Goal: Transaction & Acquisition: Purchase product/service

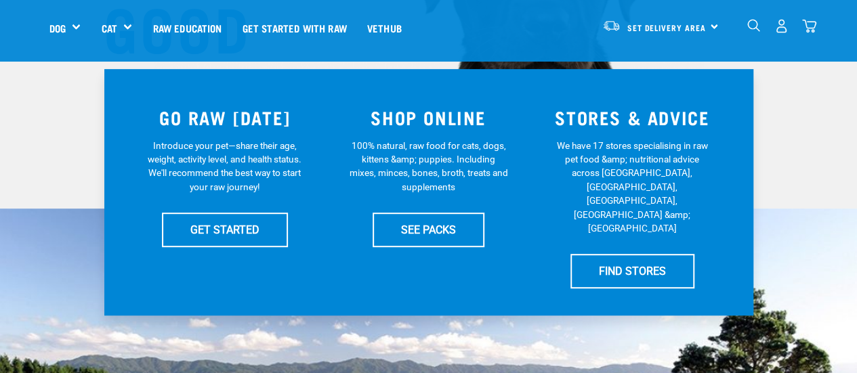
scroll to position [248, 0]
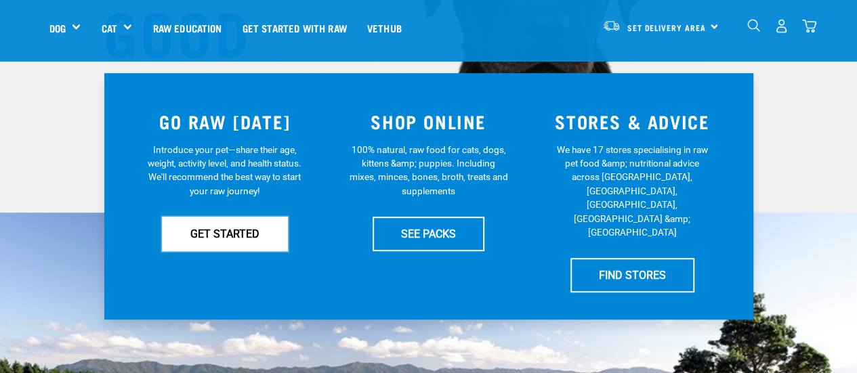
click at [218, 226] on link "GET STARTED" at bounding box center [225, 234] width 126 height 34
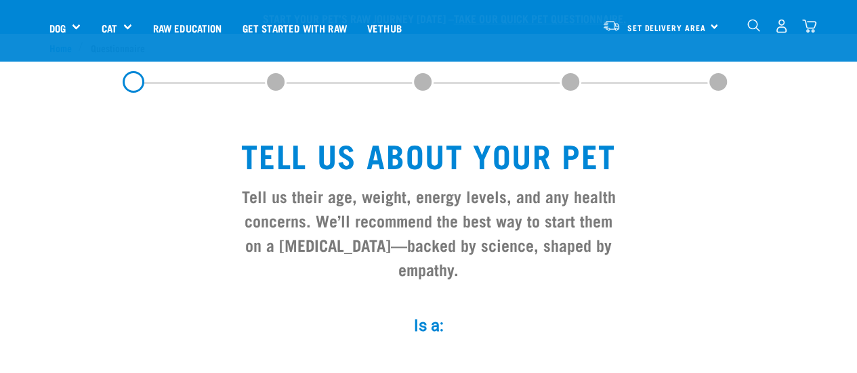
scroll to position [270, 0]
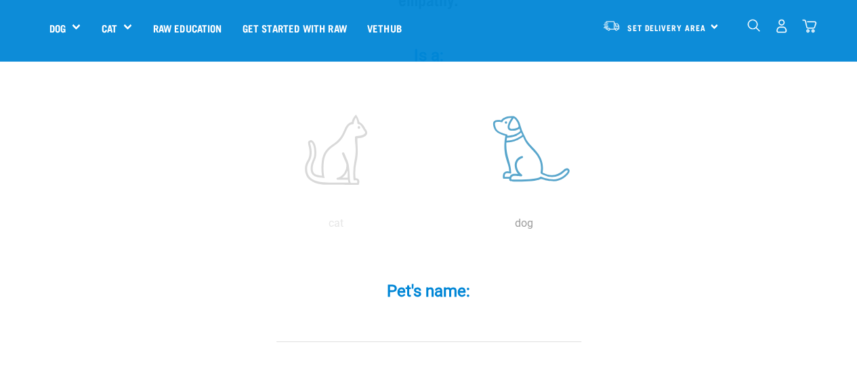
click at [581, 142] on label at bounding box center [524, 149] width 183 height 115
click at [430, 227] on input "radio" at bounding box center [430, 227] width 0 height 0
click at [556, 133] on label at bounding box center [524, 149] width 183 height 115
click at [430, 227] on input "radio" at bounding box center [430, 227] width 0 height 0
click at [341, 312] on input "Pet's name: *" at bounding box center [428, 327] width 305 height 30
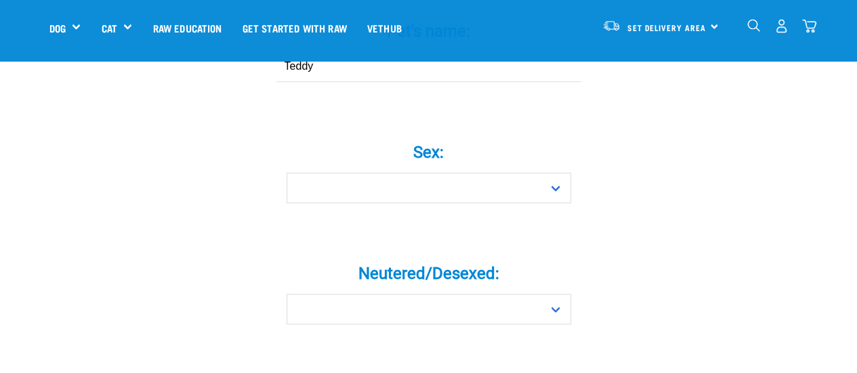
scroll to position [531, 0]
type input "Teddy"
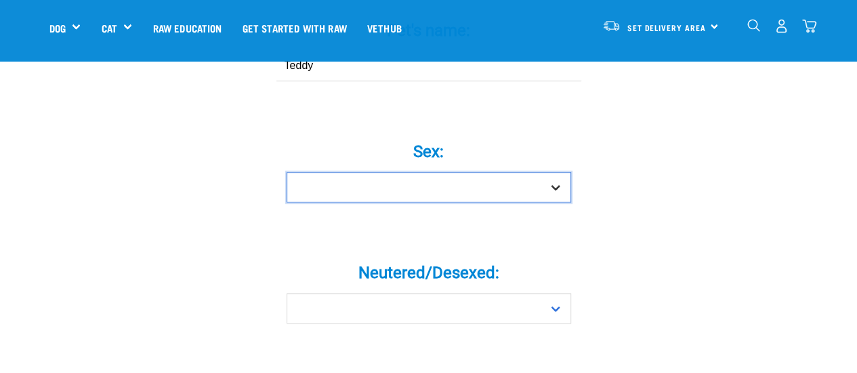
click at [564, 172] on select "Boy Girl" at bounding box center [429, 187] width 285 height 30
select select "boy"
click at [287, 172] on select "Boy Girl" at bounding box center [429, 187] width 285 height 30
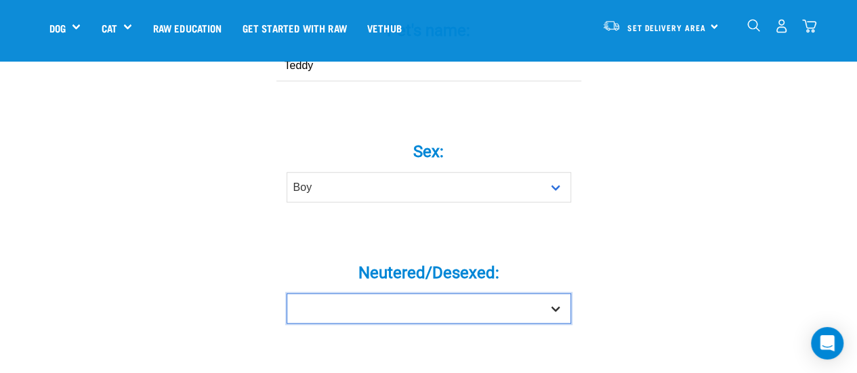
click at [552, 293] on select "Yes No" at bounding box center [429, 308] width 285 height 30
select select "yes"
click at [287, 293] on select "Yes No" at bounding box center [429, 308] width 285 height 30
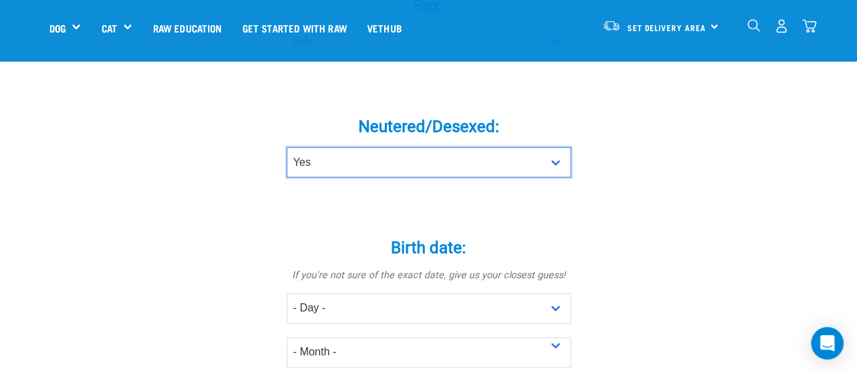
scroll to position [678, 0]
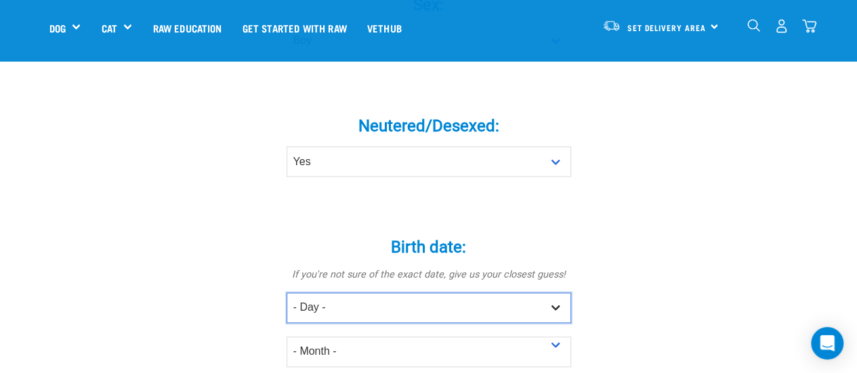
click at [392, 295] on select "- Day - 1 2 3 4 5 6 7 8 9 10 11 12 13 14 15 16 17 18 19 20 21 22 23 24 25 26 27" at bounding box center [429, 308] width 285 height 30
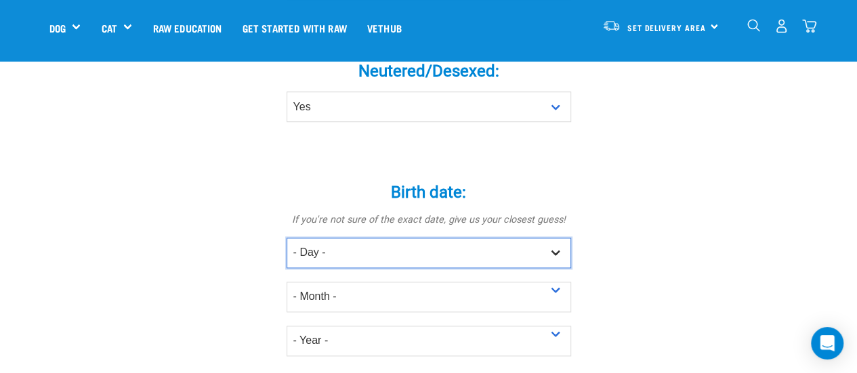
click at [391, 238] on select "- Day - 1 2 3 4 5 6 7 8 9 10 11 12 13 14 15 16 17 18 19 20 21 22 23 24 25 26 27" at bounding box center [429, 253] width 285 height 30
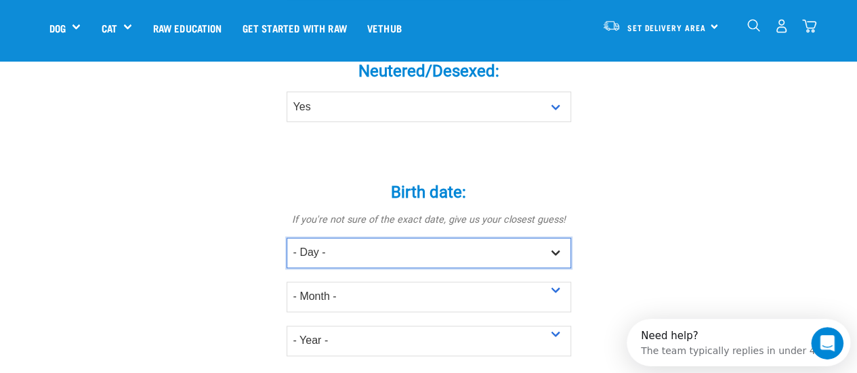
scroll to position [0, 0]
click at [287, 238] on select "- Day - 1 2 3 4 5 6 7 8 9 10 11 12 13 14 15 16 17 18 19 20 21 22 23 24 25 26 27" at bounding box center [429, 253] width 285 height 30
click at [339, 238] on select "- Day - 1 2 3 4 5 6 7 8 9 10 11 12 13 14 15 16 17 18 19 20 21 22 23 24 25 26 27" at bounding box center [429, 253] width 285 height 30
select select "25"
click at [287, 238] on select "- Day - 1 2 3 4 5 6 7 8 9 10 11 12 13 14 15 16 17 18 19 20 21 22 23 24 25 26 27" at bounding box center [429, 253] width 285 height 30
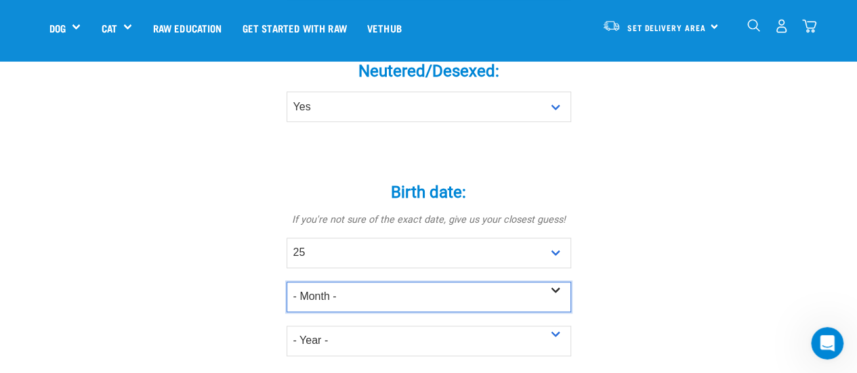
click at [345, 282] on select "- Month - January February March April May June July August September October N…" at bounding box center [429, 297] width 285 height 30
select select "September"
click at [287, 282] on select "- Month - January February March April May June July August September October N…" at bounding box center [429, 297] width 285 height 30
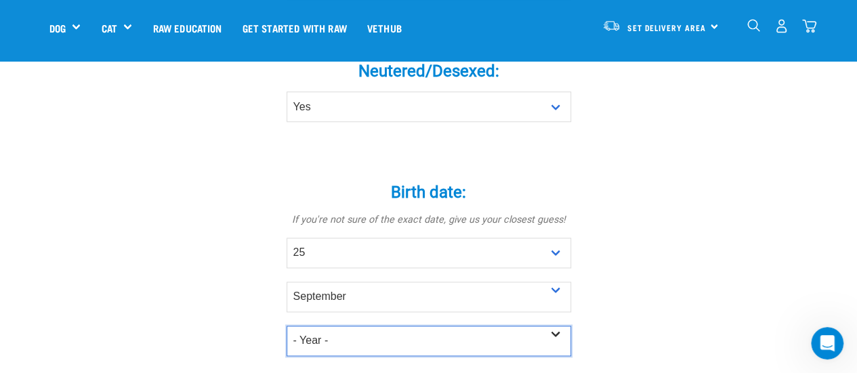
click at [332, 326] on select "- Year - 2025 2024 2023 2022 2021 2020 2019 2018 2017 2016 2015 2014 2013 2012" at bounding box center [429, 341] width 285 height 30
select select "2021"
click at [287, 326] on select "- Year - 2025 2024 2023 2022 2021 2020 2019 2018 2017 2016 2015 2014 2013 2012" at bounding box center [429, 341] width 285 height 30
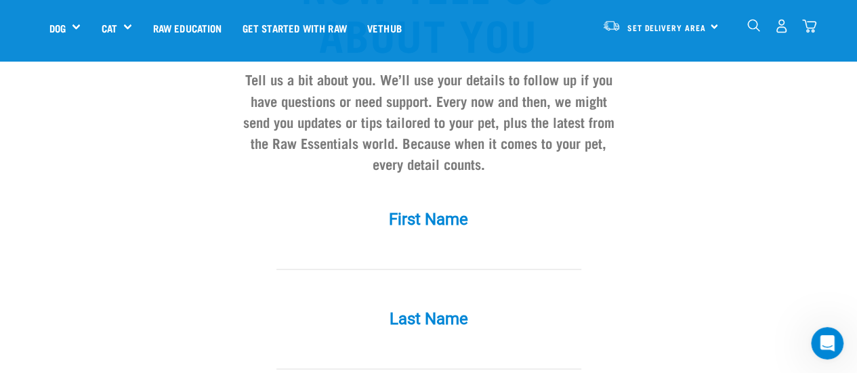
scroll to position [1188, 0]
click at [412, 238] on input "First Name *" at bounding box center [428, 253] width 305 height 30
type input "Lucy"
click at [331, 338] on input "Last Name *" at bounding box center [428, 353] width 305 height 30
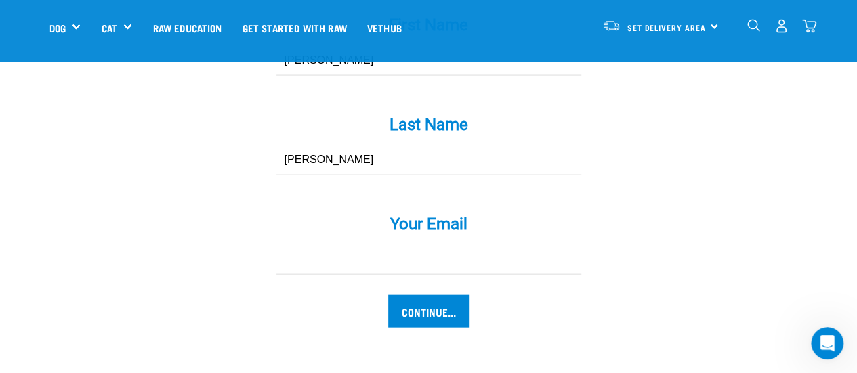
scroll to position [1383, 0]
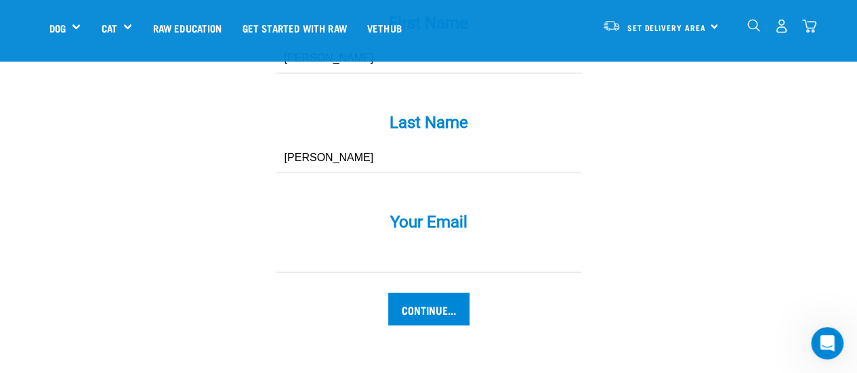
type input "Rogers"
click at [366, 243] on input "Your Email *" at bounding box center [428, 258] width 305 height 30
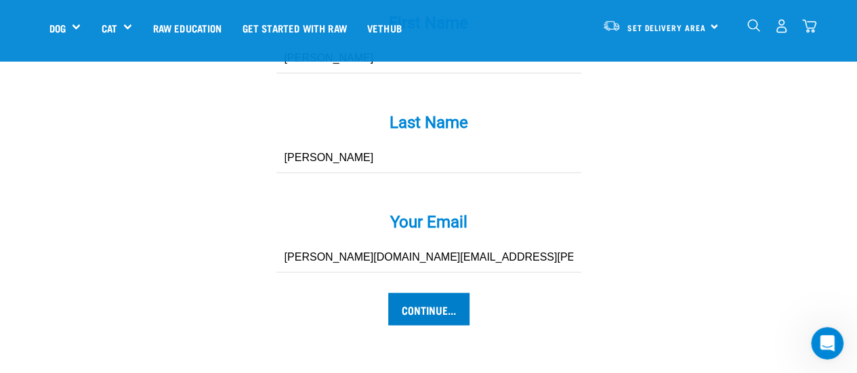
type input "[PERSON_NAME][DOMAIN_NAME][EMAIL_ADDRESS][PERSON_NAME][DOMAIN_NAME]"
click at [438, 293] on input "Continue..." at bounding box center [428, 309] width 81 height 33
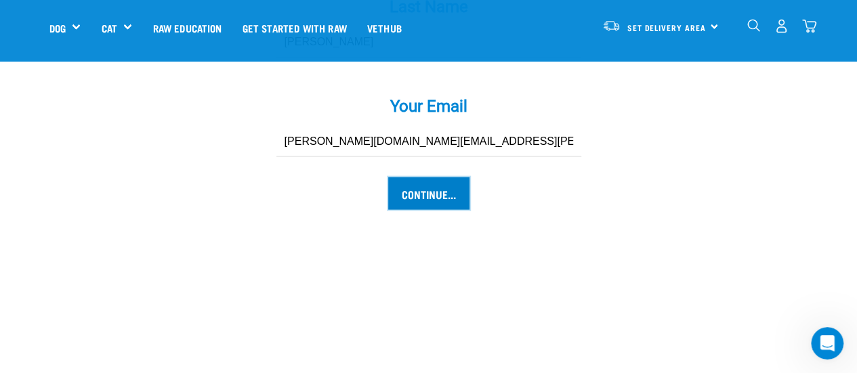
scroll to position [1503, 0]
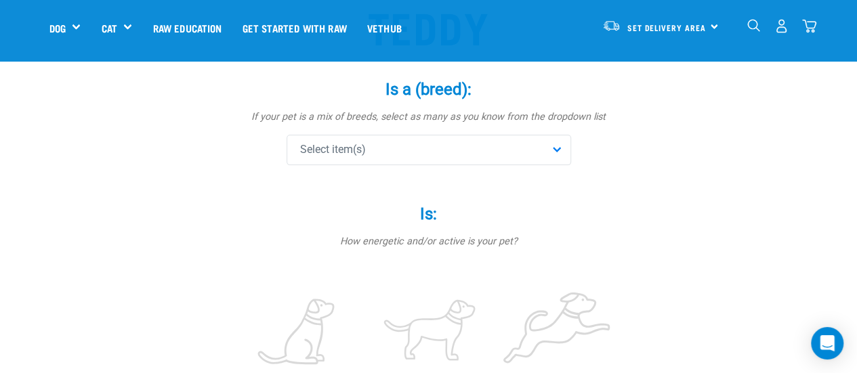
scroll to position [182, 0]
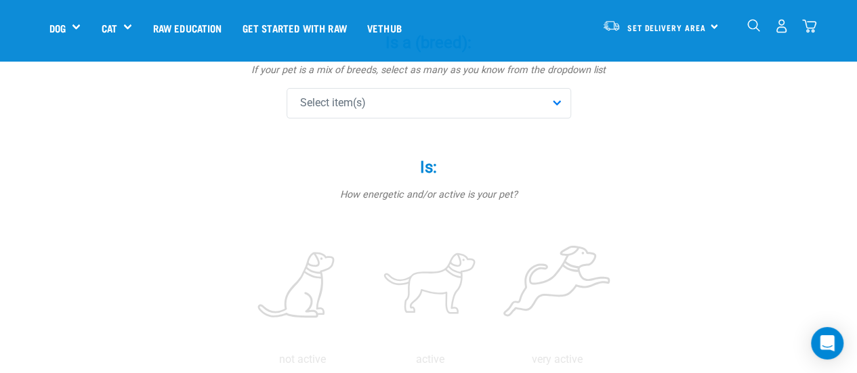
click at [495, 108] on div "Select item(s)" at bounding box center [429, 103] width 285 height 30
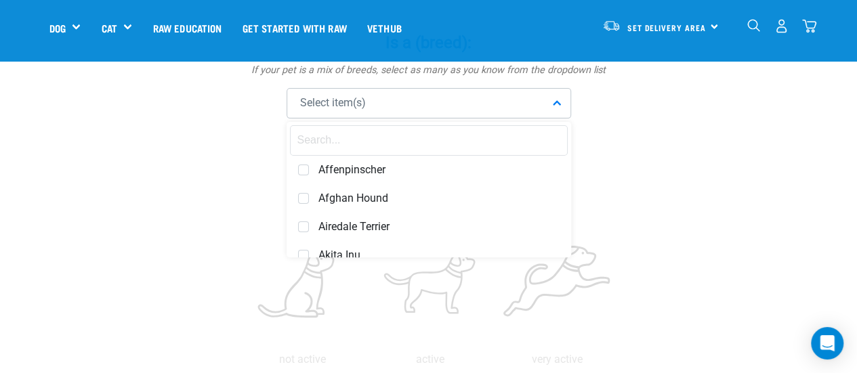
click at [476, 137] on input "text" at bounding box center [429, 140] width 278 height 30
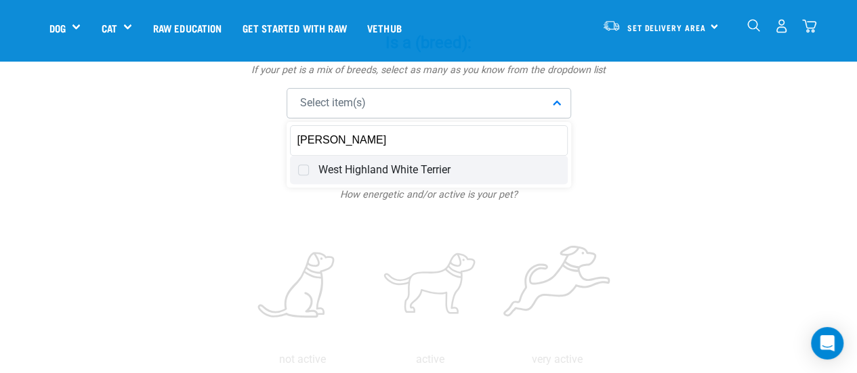
type input "wes"
click at [309, 173] on div "West Highland White Terrier" at bounding box center [429, 170] width 278 height 28
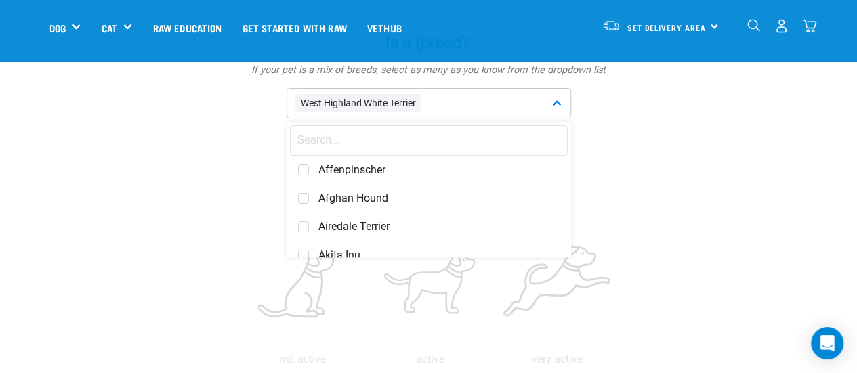
click at [346, 141] on input "text" at bounding box center [429, 140] width 278 height 30
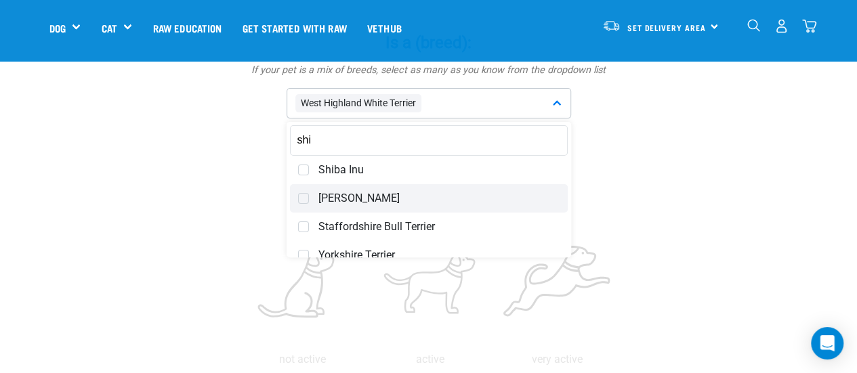
type input "shi"
click at [300, 199] on span at bounding box center [303, 198] width 11 height 11
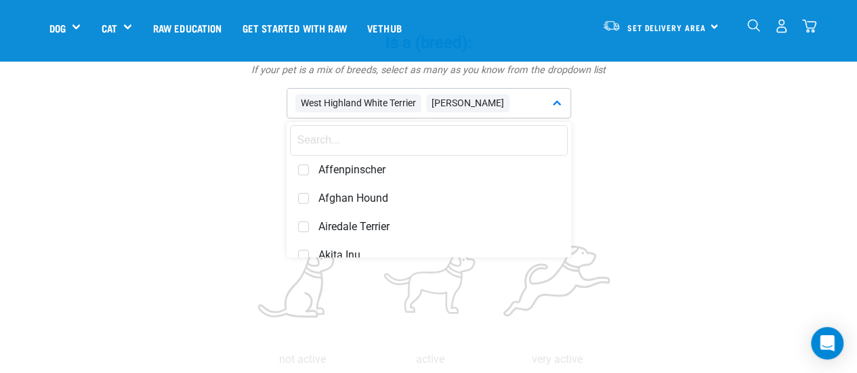
click at [337, 140] on input "text" at bounding box center [429, 140] width 278 height 30
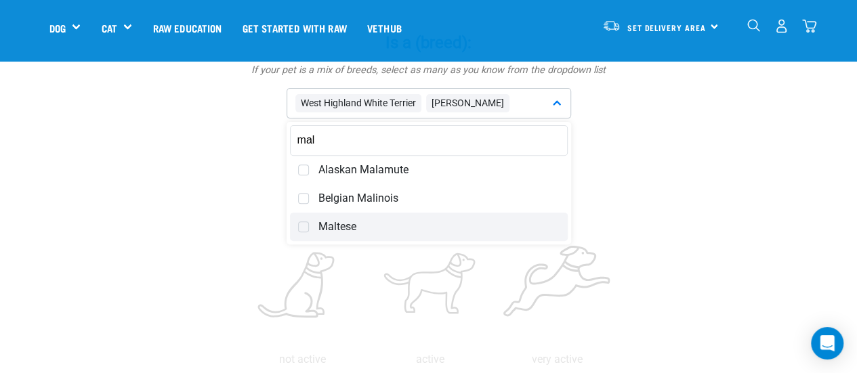
type input "mal"
click at [295, 231] on div "Maltese" at bounding box center [429, 227] width 278 height 28
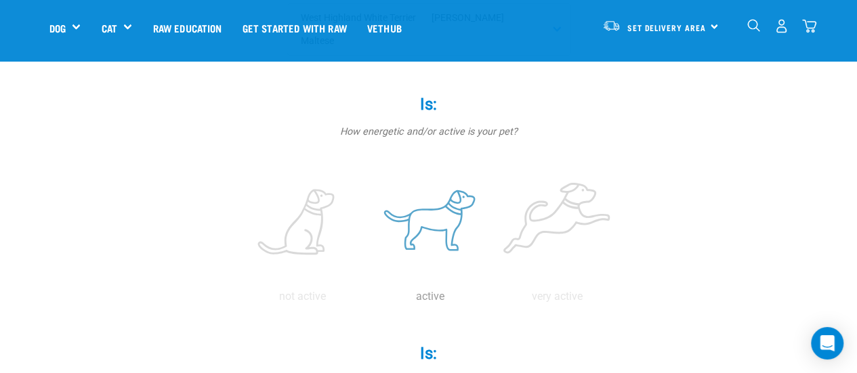
scroll to position [276, 0]
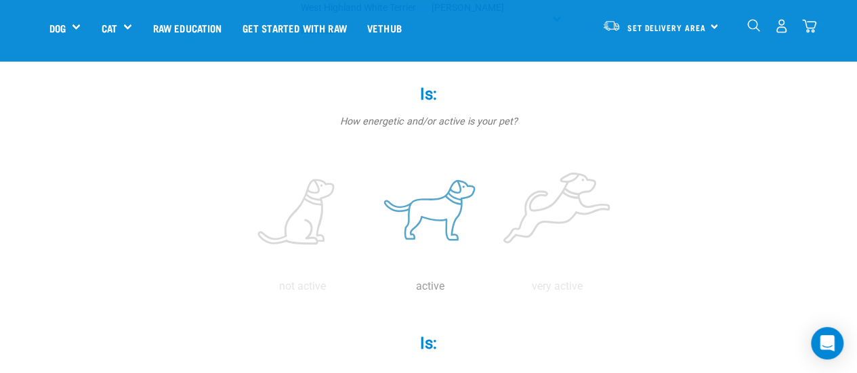
click at [442, 167] on label at bounding box center [430, 212] width 122 height 115
click at [367, 290] on input "radio" at bounding box center [367, 290] width 0 height 0
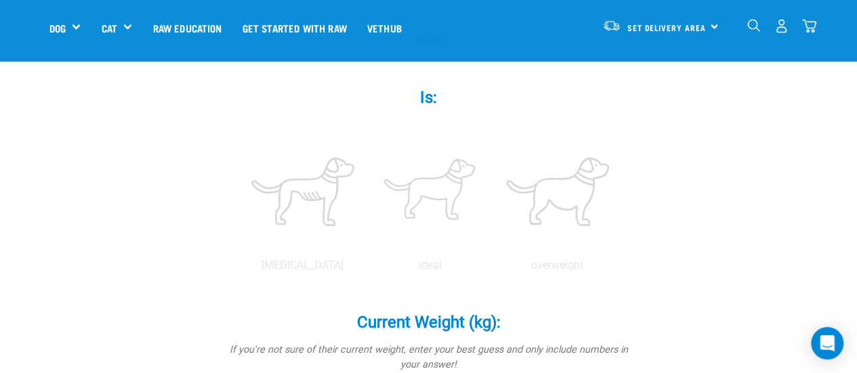
scroll to position [523, 0]
click at [442, 167] on label at bounding box center [430, 190] width 122 height 115
click at [367, 268] on input "radio" at bounding box center [367, 268] width 0 height 0
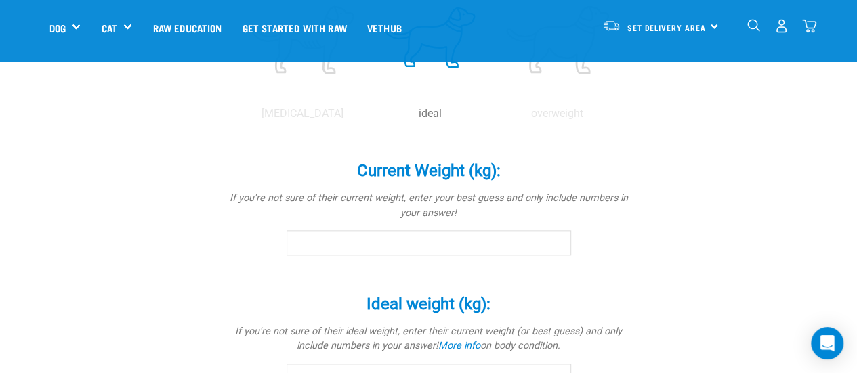
scroll to position [673, 0]
click at [432, 231] on input "Current Weight (kg): *" at bounding box center [429, 243] width 285 height 24
type input "6.8"
click at [686, 205] on div "Teddy Is a (breed): * If your pet is a mix of breeds, select as many as you kno…" at bounding box center [428, 72] width 759 height 1273
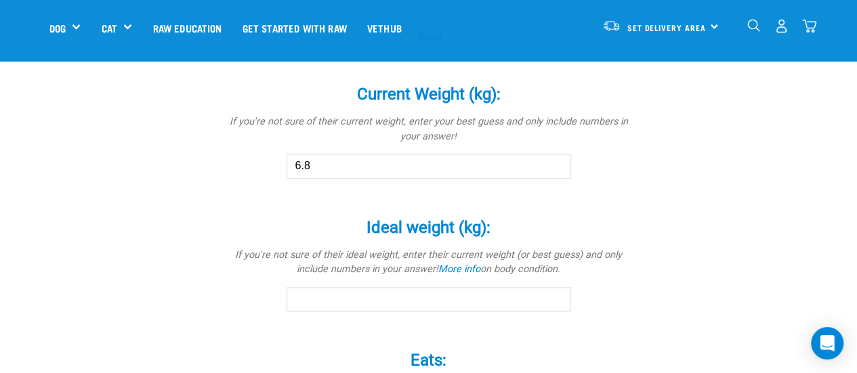
scroll to position [749, 0]
click at [381, 289] on input "Ideal weight (kg): *" at bounding box center [429, 301] width 285 height 24
type input "6.8"
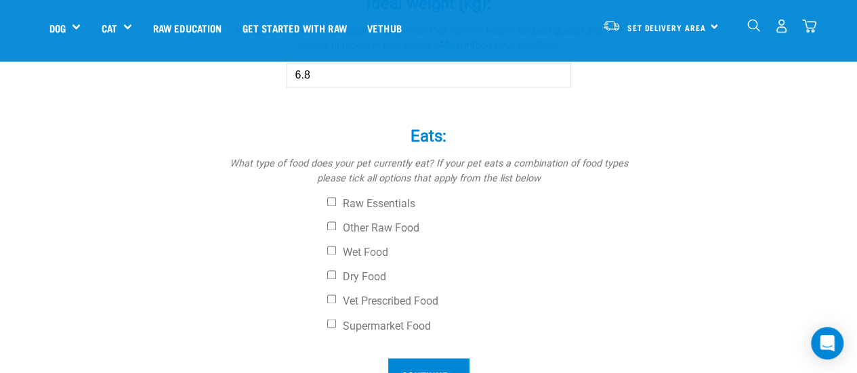
scroll to position [978, 0]
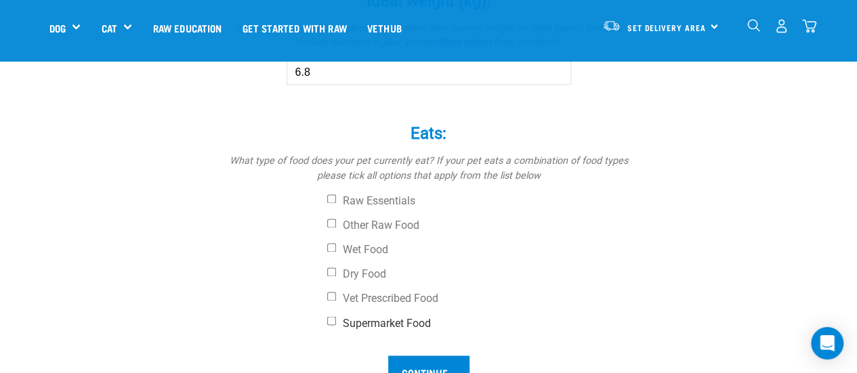
click at [333, 316] on label "Supermarket Food" at bounding box center [479, 323] width 305 height 14
click at [333, 316] on input "Supermarket Food" at bounding box center [331, 320] width 9 height 9
checkbox input "true"
click at [332, 241] on div "Raw Essentials Other Raw Food Wet Food Dry Food Vet Prescribed Food Supermarket…" at bounding box center [429, 262] width 407 height 136
click at [335, 268] on input "Dry Food" at bounding box center [331, 272] width 9 height 9
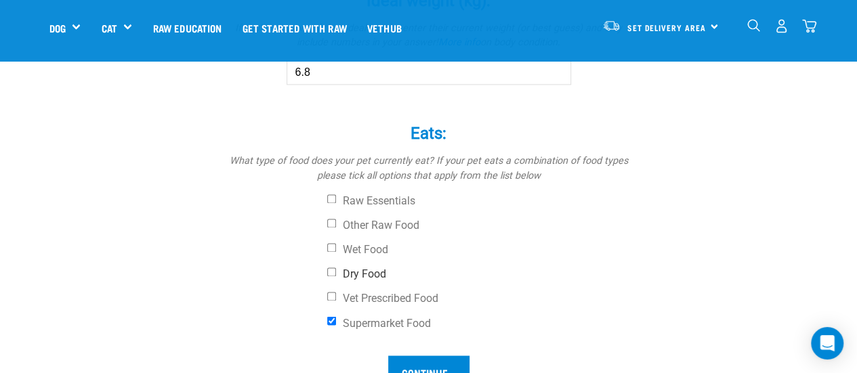
checkbox input "true"
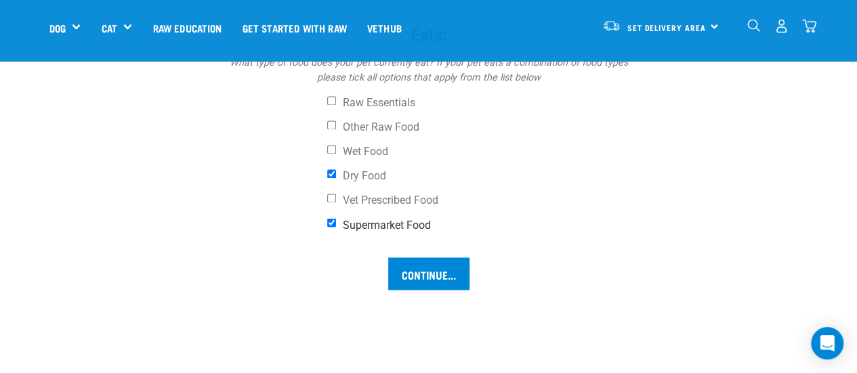
scroll to position [1045, 0]
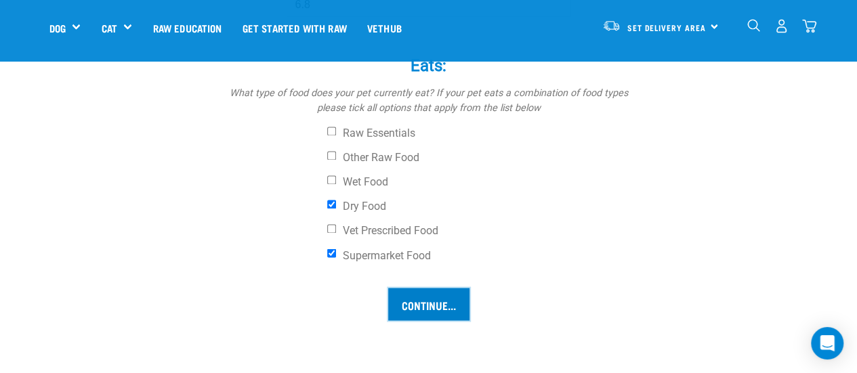
click at [417, 288] on input "Continue..." at bounding box center [428, 304] width 81 height 33
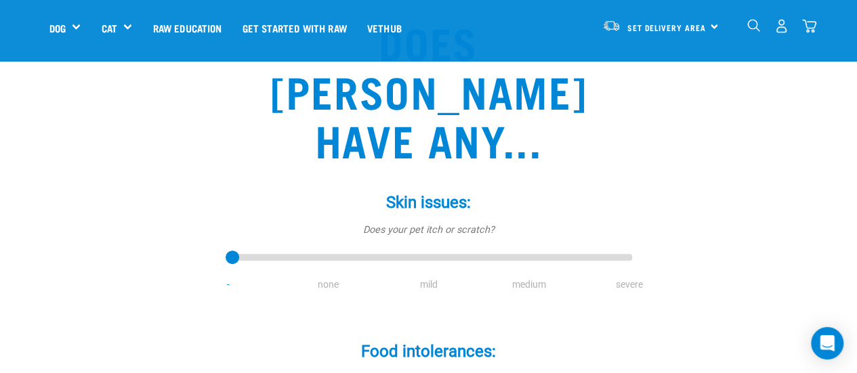
scroll to position [203, 0]
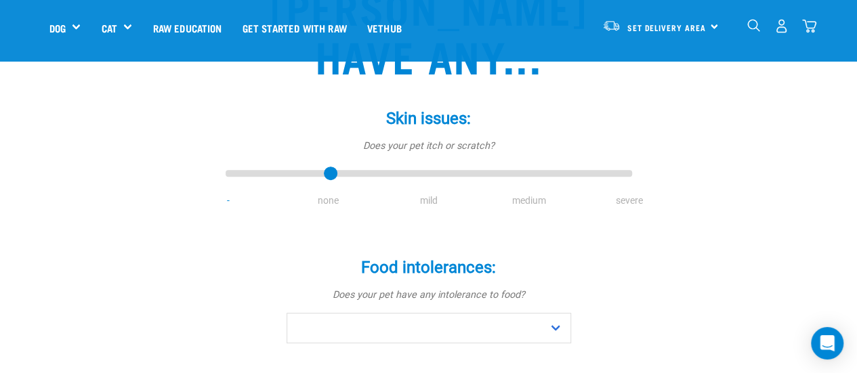
click at [370, 165] on input "range" at bounding box center [429, 174] width 407 height 19
drag, startPoint x: 366, startPoint y: 130, endPoint x: 396, endPoint y: 131, distance: 29.8
click at [387, 165] on input "range" at bounding box center [429, 174] width 407 height 19
type input "3"
click at [528, 165] on input "range" at bounding box center [429, 174] width 407 height 19
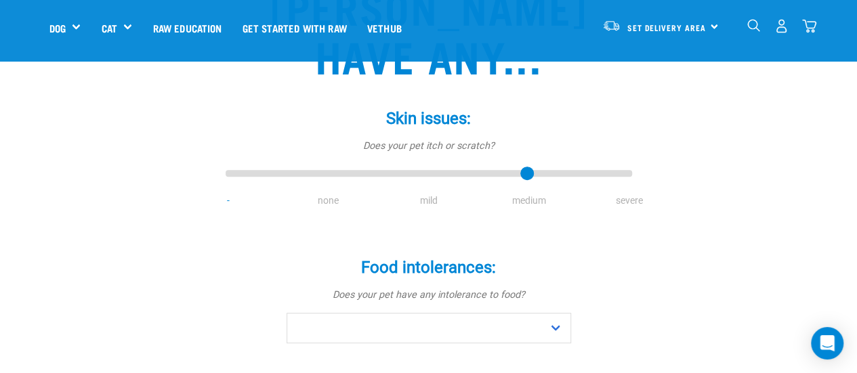
scroll to position [271, 0]
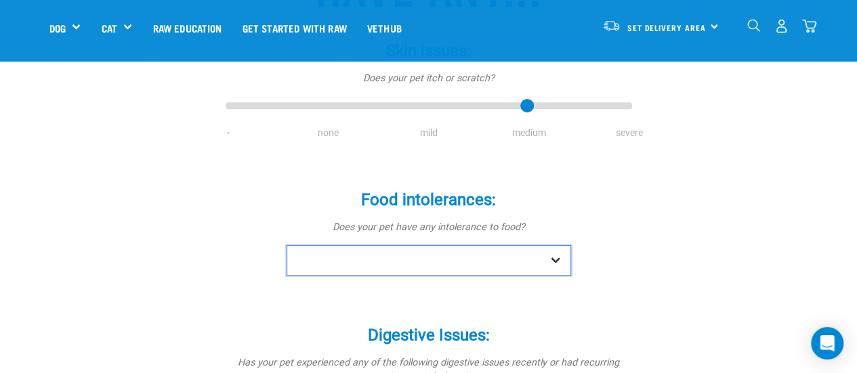
click at [512, 245] on select "No Yes" at bounding box center [429, 260] width 285 height 30
select select "yes"
click at [287, 245] on select "No Yes" at bounding box center [429, 260] width 285 height 30
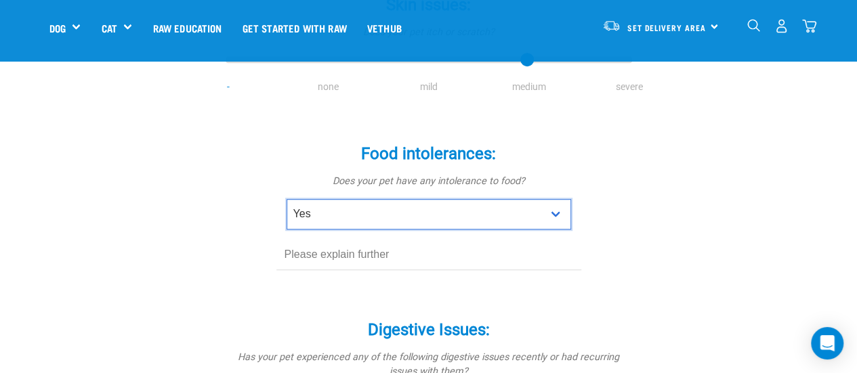
scroll to position [339, 0]
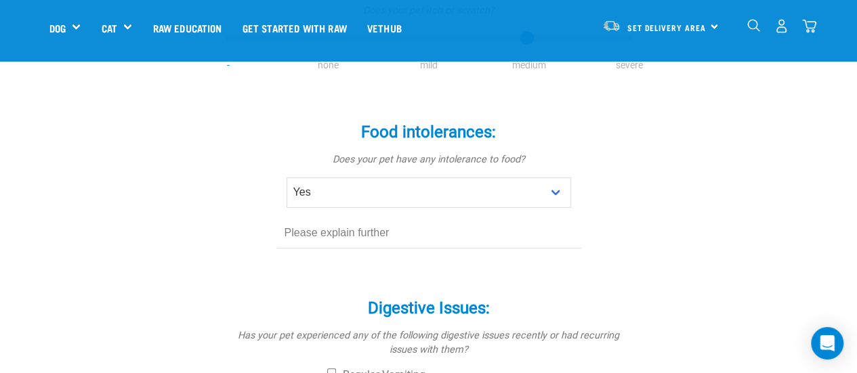
click at [424, 201] on div "Food intolerances: * Does your pet have any intolerance to food? No Yes" at bounding box center [429, 186] width 407 height 165
click at [427, 218] on input "text" at bounding box center [428, 233] width 305 height 30
type input "beef"
click at [651, 209] on div "Does Teddy have any... Skin issues: * Does your pet itch or scratch? - none mil…" at bounding box center [428, 296] width 759 height 1052
click at [210, 237] on div "Does Teddy have any... Skin issues: * Does your pet itch or scratch? - none mil…" at bounding box center [428, 296] width 759 height 1052
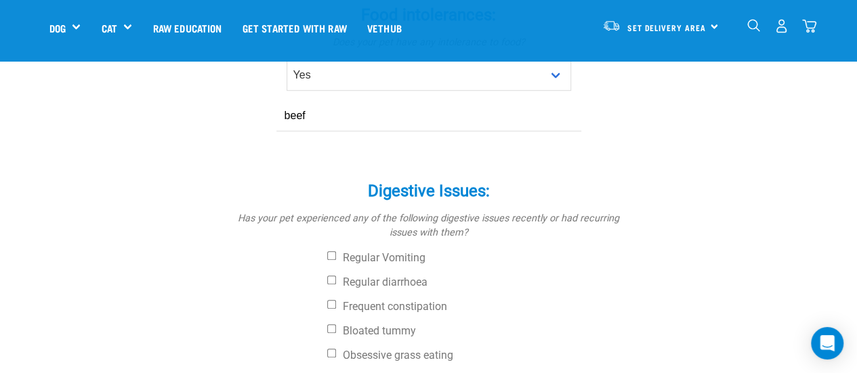
scroll to position [457, 0]
click at [336, 251] on label "Regular Vomiting" at bounding box center [479, 258] width 305 height 14
click at [336, 251] on input "Regular Vomiting" at bounding box center [331, 255] width 9 height 9
checkbox input "true"
click at [338, 348] on label "Obsessive grass eating" at bounding box center [479, 355] width 305 height 14
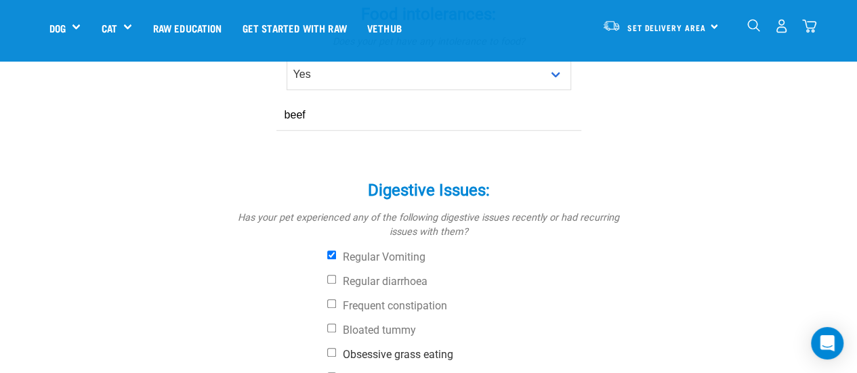
click at [336, 348] on input "Obsessive grass eating" at bounding box center [331, 352] width 9 height 9
checkbox input "true"
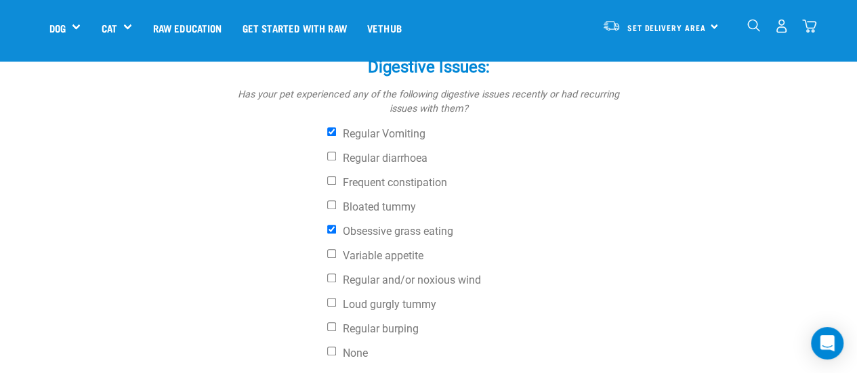
scroll to position [581, 0]
click at [363, 248] on label "Variable appetite" at bounding box center [479, 255] width 305 height 14
click at [336, 248] on input "Variable appetite" at bounding box center [331, 252] width 9 height 9
checkbox input "true"
click at [362, 297] on label "Loud gurgly tummy" at bounding box center [479, 304] width 305 height 14
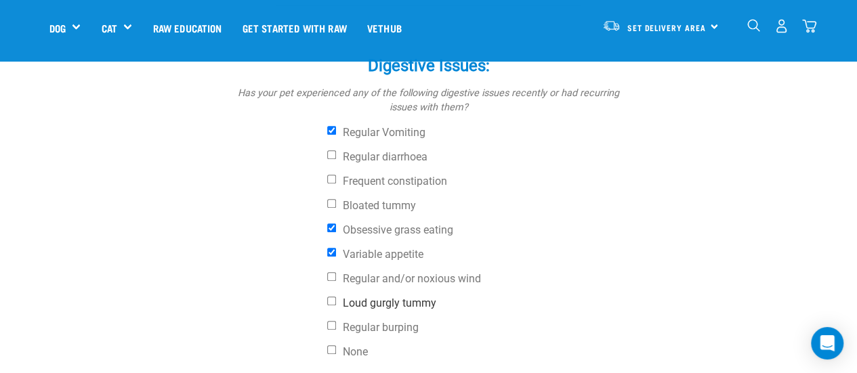
click at [336, 297] on input "Loud gurgly tummy" at bounding box center [331, 301] width 9 height 9
checkbox input "true"
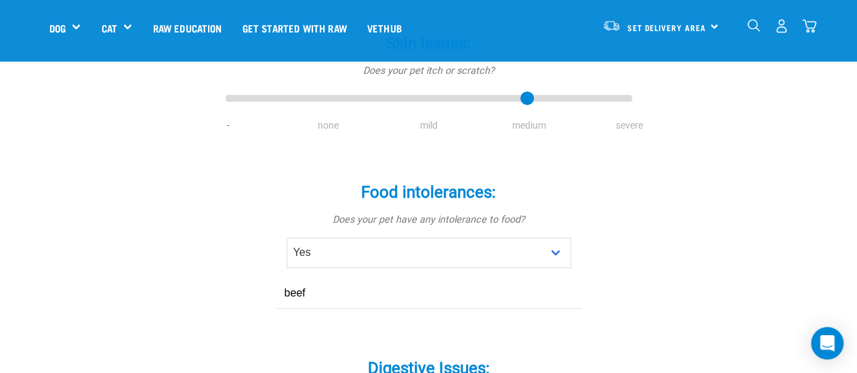
scroll to position [280, 0]
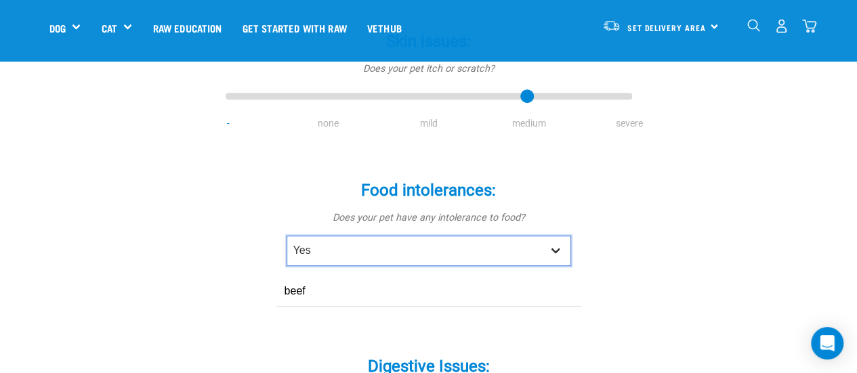
click at [545, 236] on select "No Yes" at bounding box center [429, 251] width 285 height 30
select select "no"
click at [287, 236] on select "No Yes" at bounding box center [429, 251] width 285 height 30
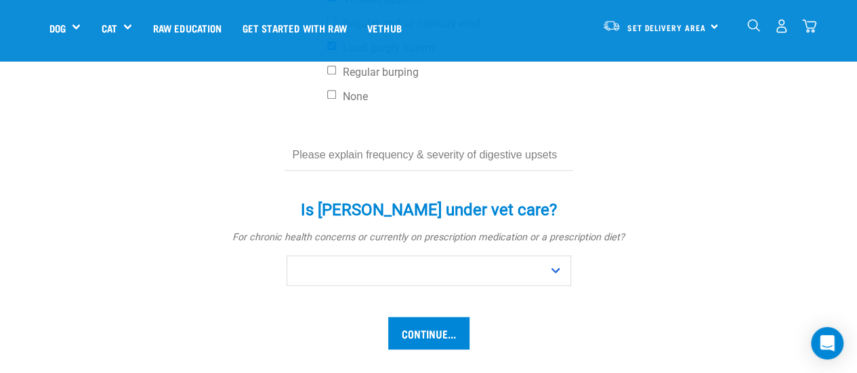
scroll to position [797, 0]
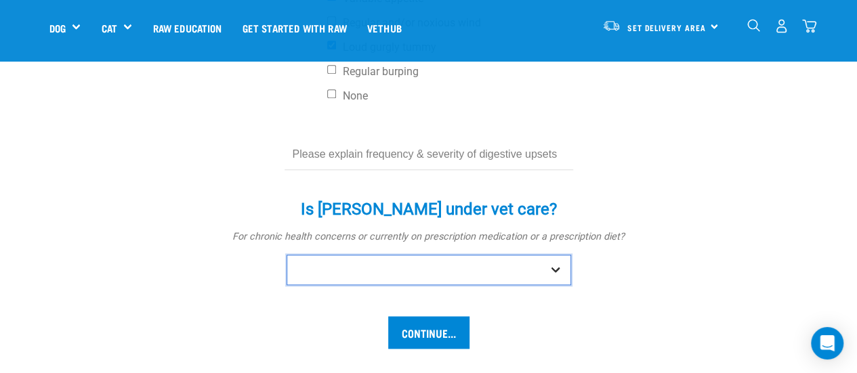
click at [412, 255] on select "No Yes" at bounding box center [429, 270] width 285 height 30
select select "no"
click at [287, 255] on select "No Yes" at bounding box center [429, 270] width 285 height 30
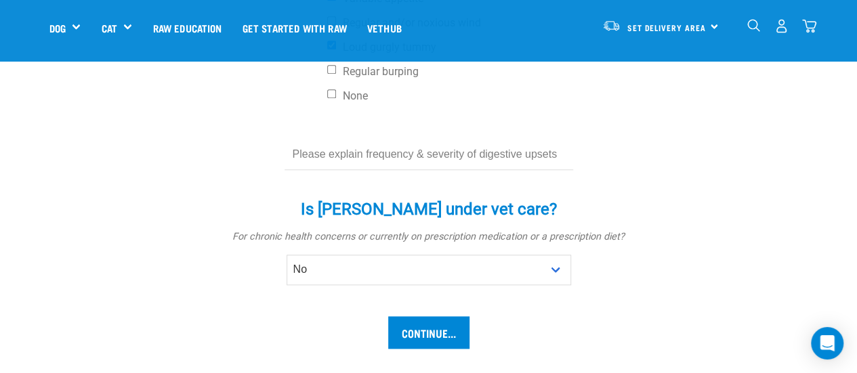
click at [458, 140] on input "text" at bounding box center [429, 155] width 289 height 30
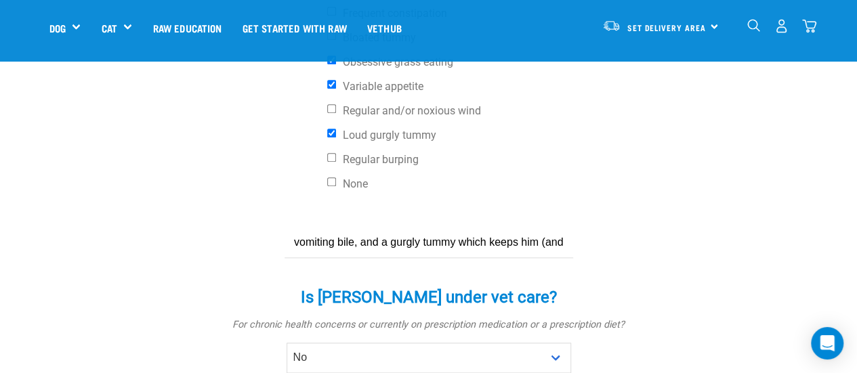
scroll to position [909, 0]
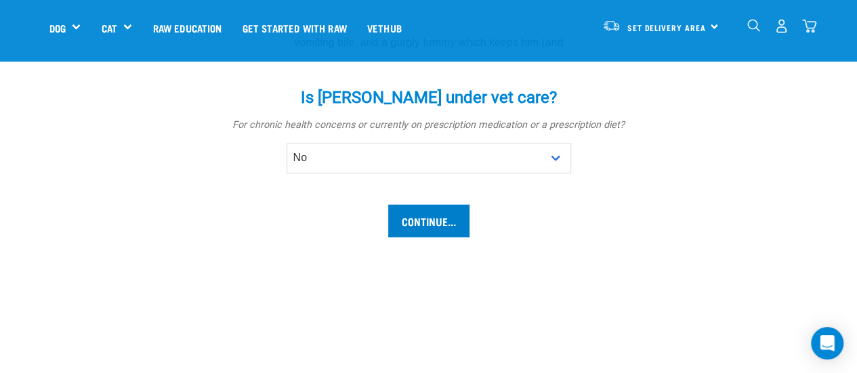
type input "Ted can go through phases of not eating, which turns to vomiting bile, and a gu…"
click at [430, 205] on input "Continue..." at bounding box center [428, 221] width 81 height 33
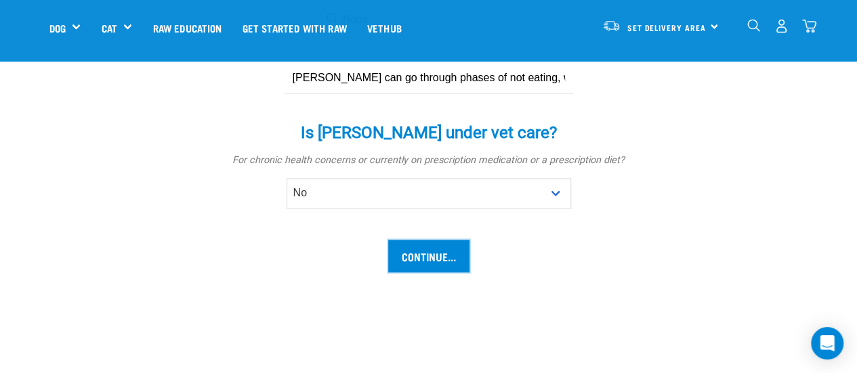
scroll to position [571, 0]
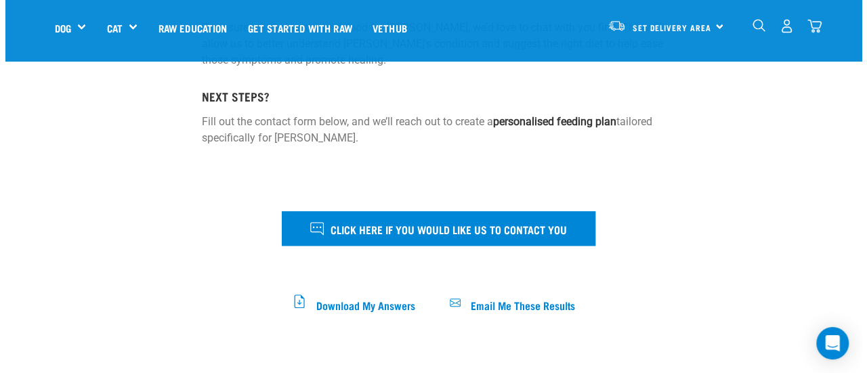
scroll to position [388, 0]
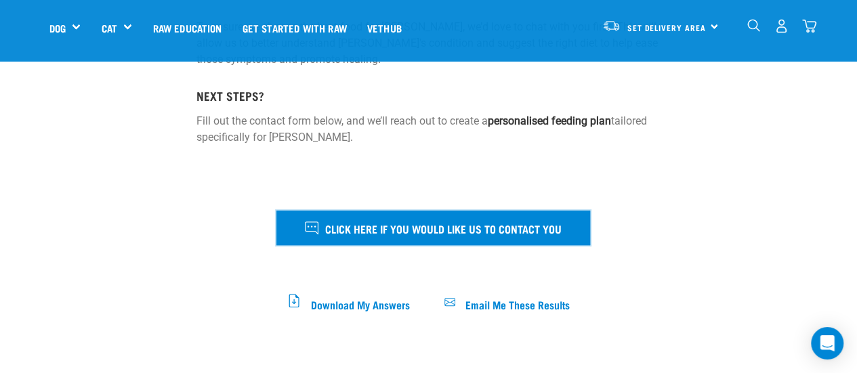
click at [464, 220] on span "Click here if you would like us to contact you" at bounding box center [443, 229] width 236 height 18
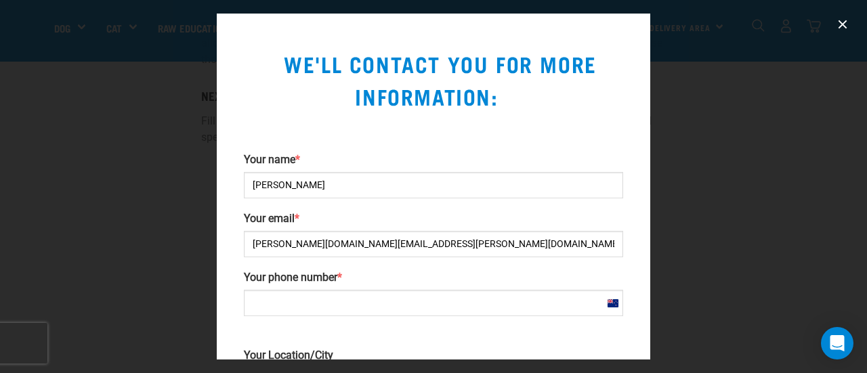
scroll to position [81, 0]
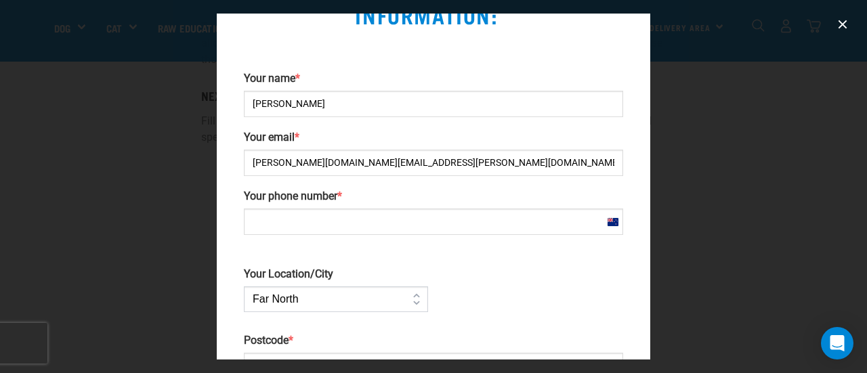
click at [359, 223] on input "Your phone number *" at bounding box center [433, 222] width 379 height 26
type input "021654808"
click at [356, 299] on select "Far [GEOGRAPHIC_DATA] [GEOGRAPHIC_DATA] [GEOGRAPHIC_DATA] [GEOGRAPHIC_DATA] [GE…" at bounding box center [336, 300] width 184 height 26
select select "[GEOGRAPHIC_DATA]"
click at [244, 287] on select "Far [GEOGRAPHIC_DATA] [GEOGRAPHIC_DATA] [GEOGRAPHIC_DATA] [GEOGRAPHIC_DATA] [GE…" at bounding box center [336, 300] width 184 height 26
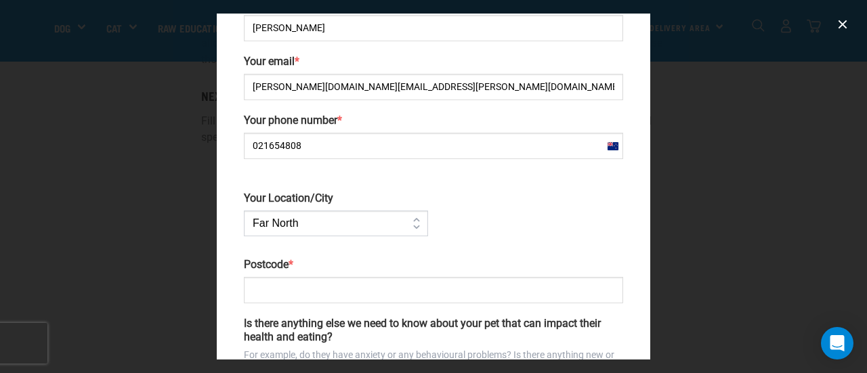
scroll to position [217, 0]
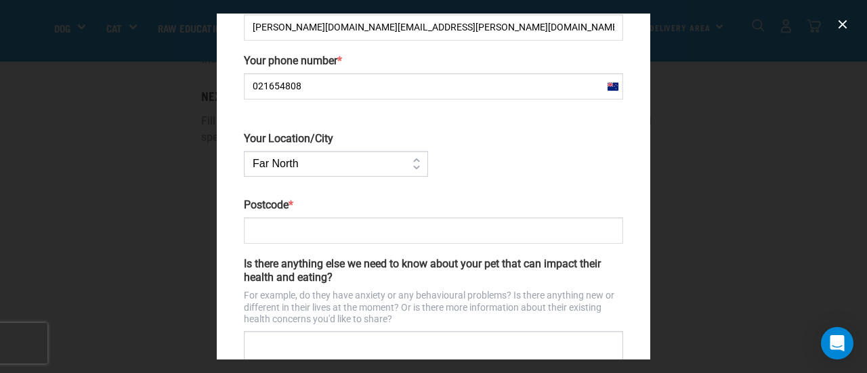
click at [291, 224] on input "Postcode *" at bounding box center [433, 230] width 379 height 26
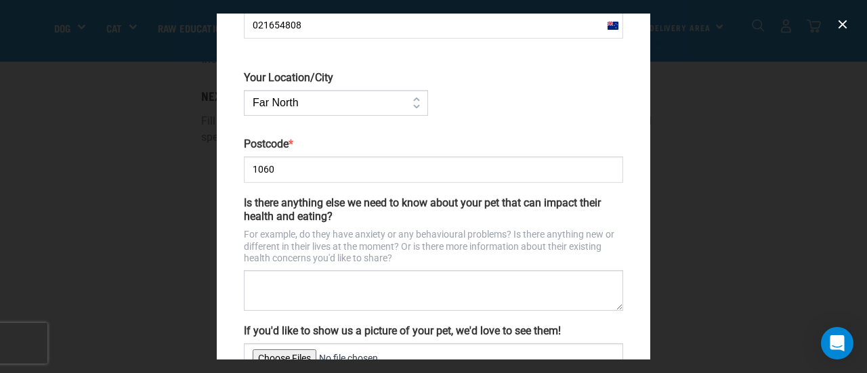
scroll to position [285, 0]
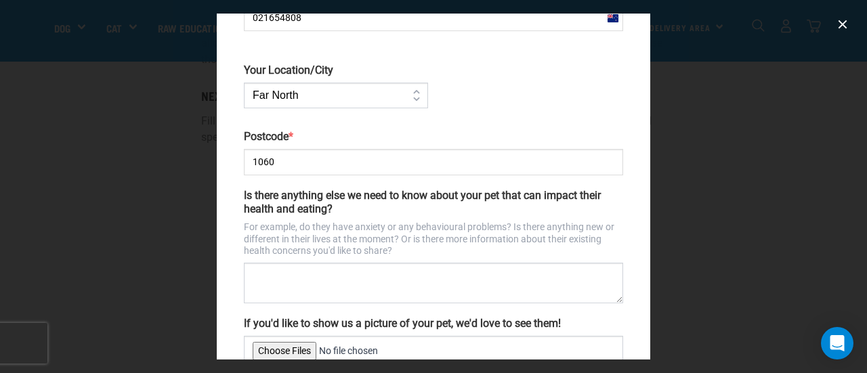
type input "1060"
click at [288, 297] on textarea "Is there anything else we need to know about your pet that can impact their hea…" at bounding box center [433, 283] width 379 height 41
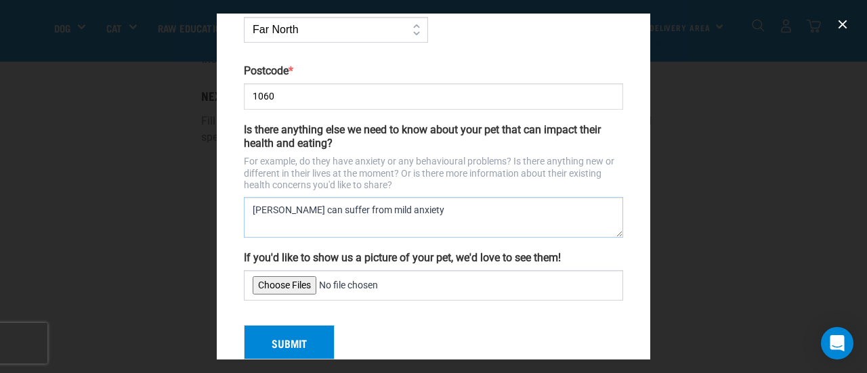
scroll to position [352, 0]
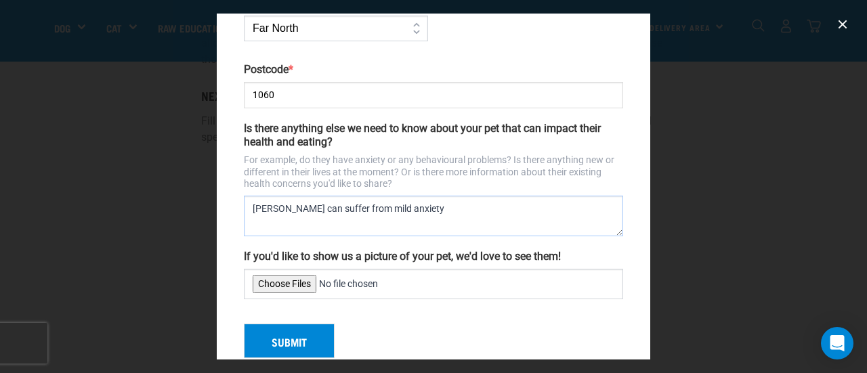
drag, startPoint x: 270, startPoint y: 205, endPoint x: 455, endPoint y: 208, distance: 185.7
click at [455, 208] on textarea "[PERSON_NAME] can suffer from mild anxiety" at bounding box center [433, 216] width 379 height 41
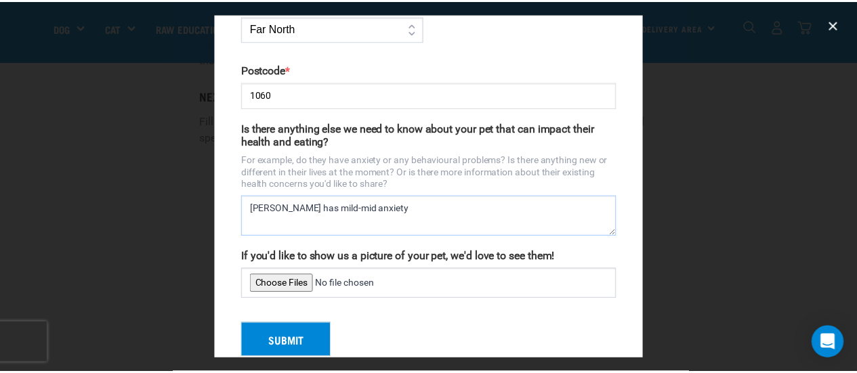
scroll to position [375, 0]
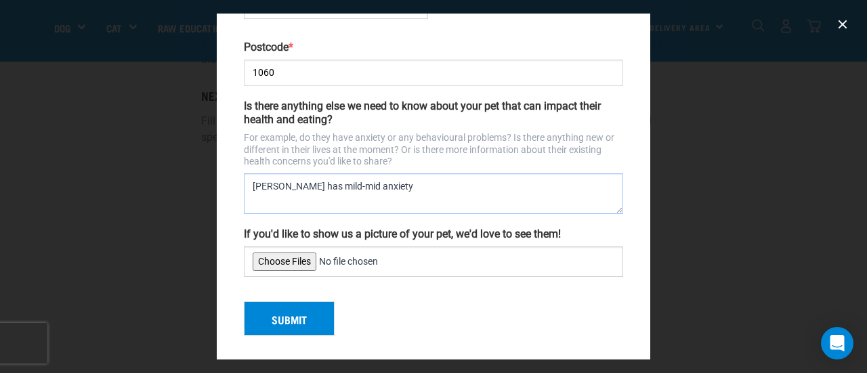
type textarea "[PERSON_NAME] has mild-mid anxiety"
drag, startPoint x: 770, startPoint y: 161, endPoint x: 752, endPoint y: 162, distance: 17.6
click at [770, 161] on div at bounding box center [433, 186] width 867 height 373
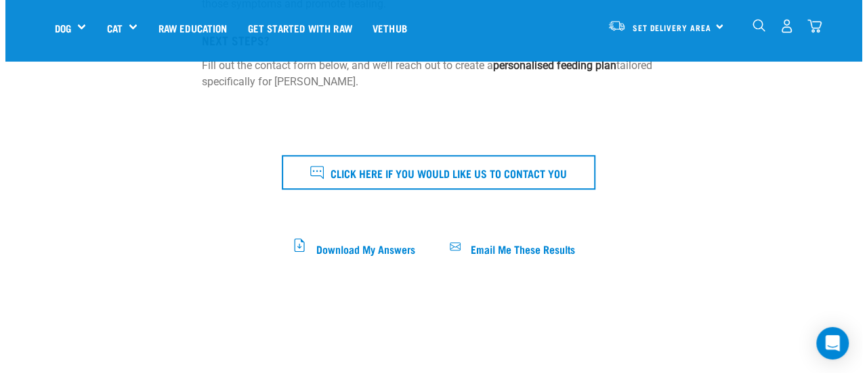
scroll to position [388, 0]
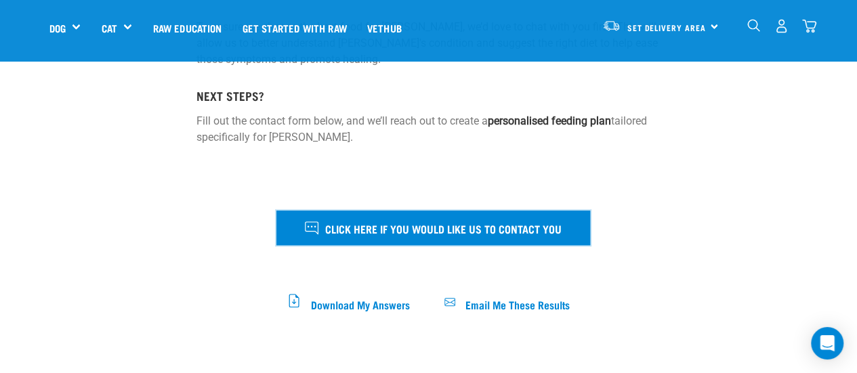
click at [480, 220] on span "Click here if you would like us to contact you" at bounding box center [443, 229] width 236 height 18
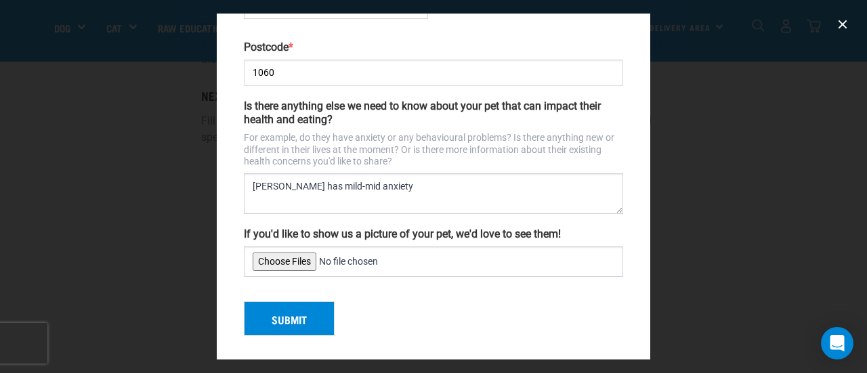
click at [287, 258] on input "If you'd like to show us a picture of your pet, we'd love to see them!" at bounding box center [433, 262] width 379 height 30
click at [289, 254] on input "If you'd like to show us a picture of your pet, we'd love to see them!" at bounding box center [433, 262] width 379 height 30
click at [293, 256] on input "If you'd like to show us a picture of your pet, we'd love to see them!" at bounding box center [433, 262] width 379 height 30
type input "C:\fakepath\[PERSON_NAME].png"
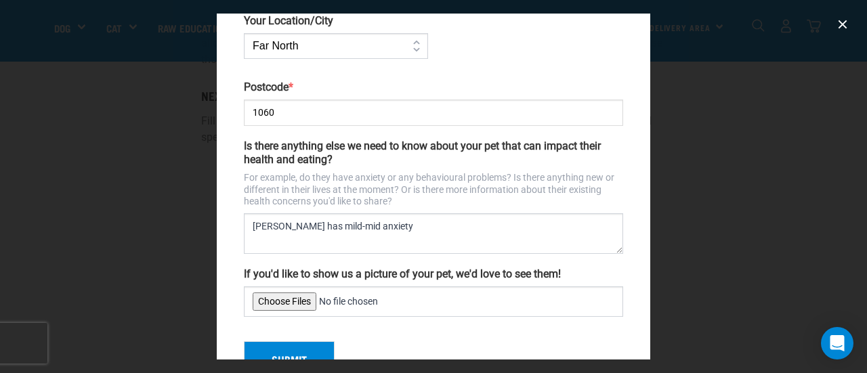
scroll to position [375, 0]
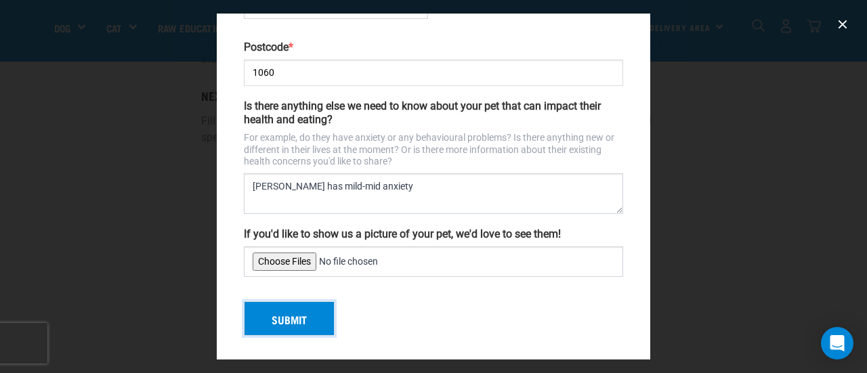
click at [276, 314] on button "Submit" at bounding box center [289, 318] width 91 height 35
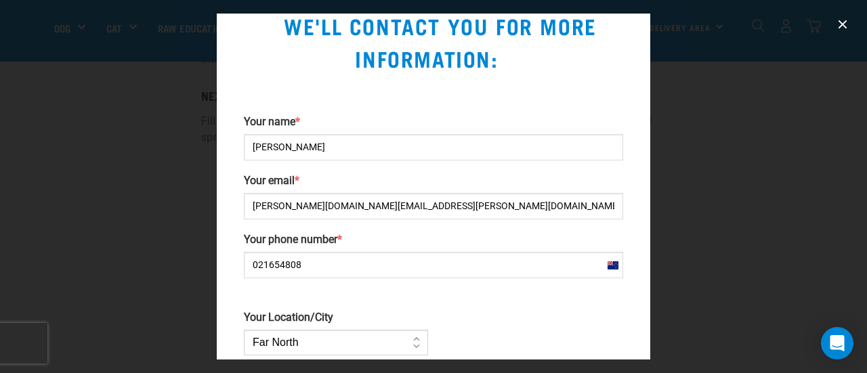
scroll to position [36, 0]
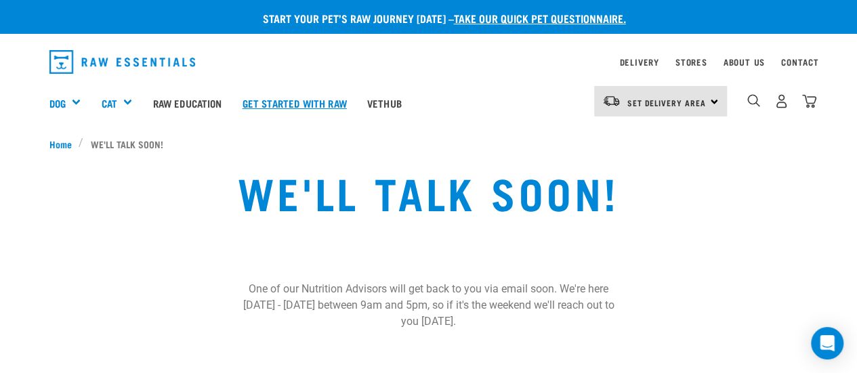
click at [295, 106] on link "Get started with Raw" at bounding box center [294, 103] width 125 height 54
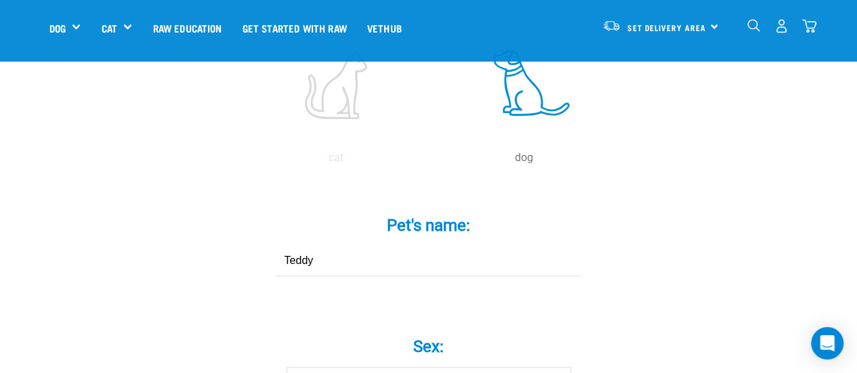
scroll to position [337, 0]
click at [348, 246] on input "Teddy" at bounding box center [428, 260] width 305 height 30
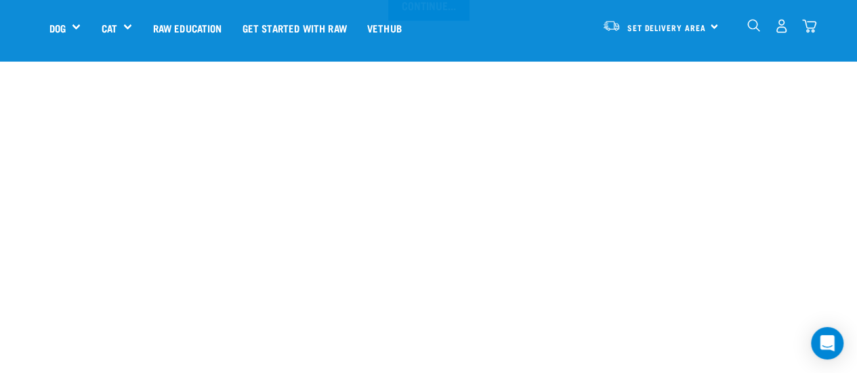
scroll to position [1321, 0]
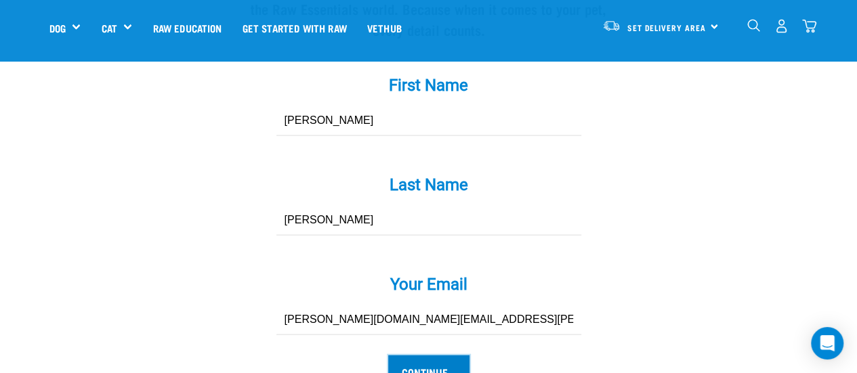
click at [428, 356] on input "Continue..." at bounding box center [428, 372] width 81 height 33
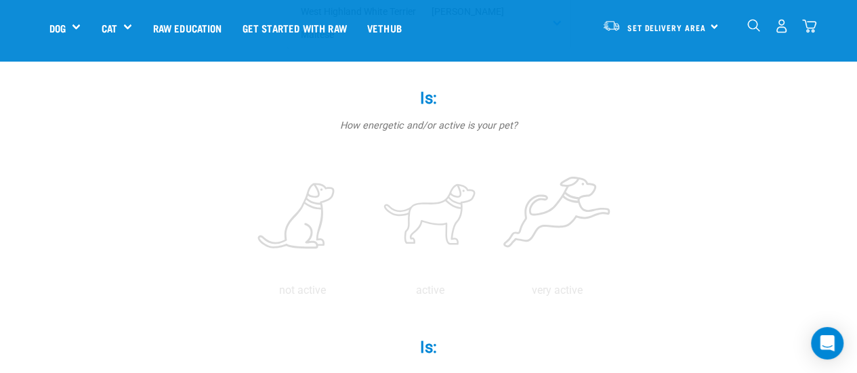
scroll to position [258, 0]
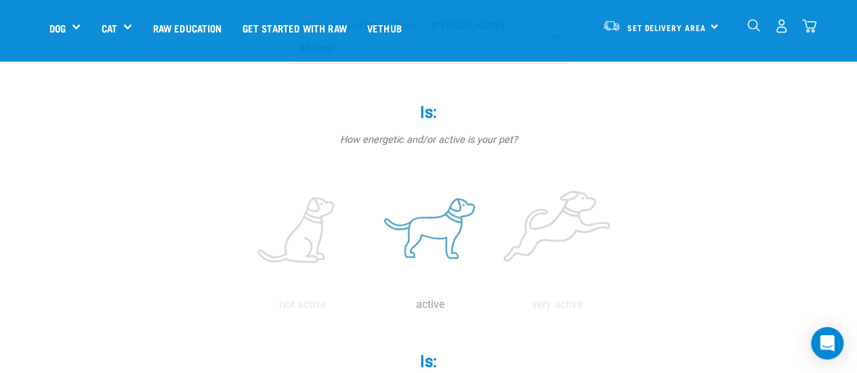
click at [442, 200] on label at bounding box center [430, 230] width 122 height 115
click at [367, 308] on input "radio" at bounding box center [367, 308] width 0 height 0
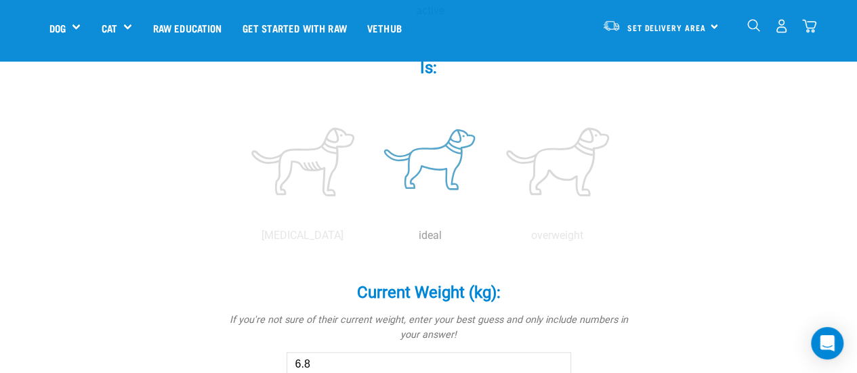
click at [451, 127] on label at bounding box center [430, 161] width 122 height 115
click at [367, 239] on input "radio" at bounding box center [367, 239] width 0 height 0
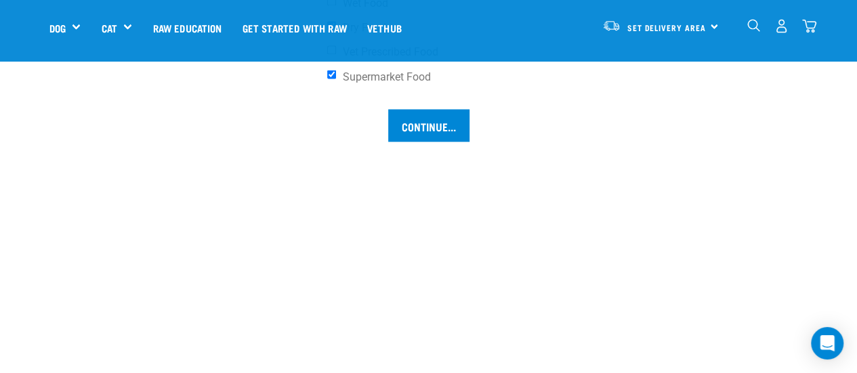
scroll to position [1225, 0]
click at [423, 108] on input "Continue..." at bounding box center [428, 124] width 81 height 33
click at [186, 20] on link "Raw Education" at bounding box center [186, 28] width 89 height 54
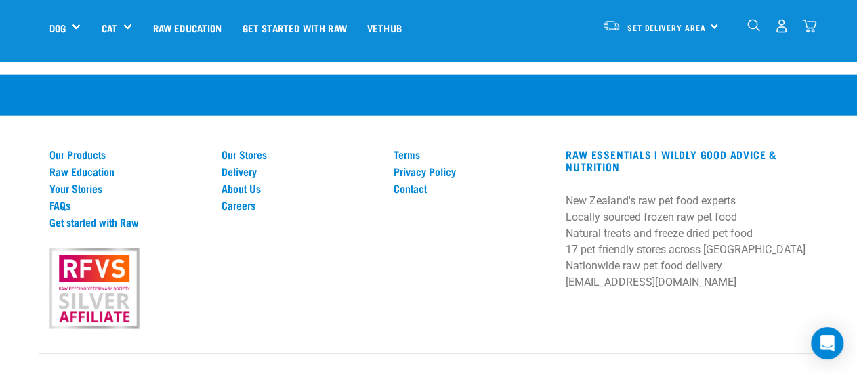
scroll to position [1648, 0]
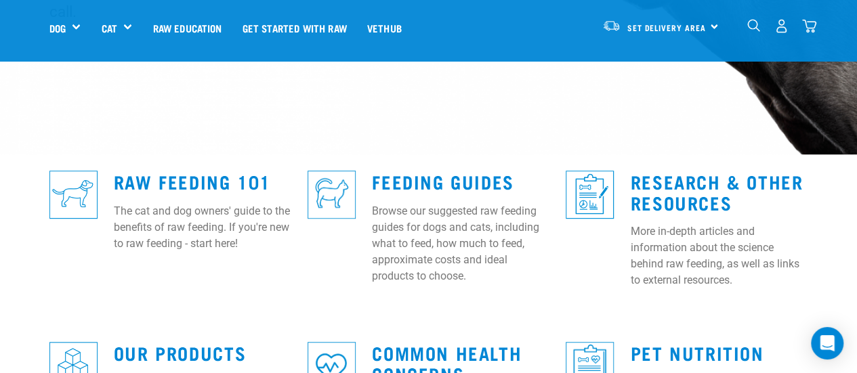
scroll to position [307, 0]
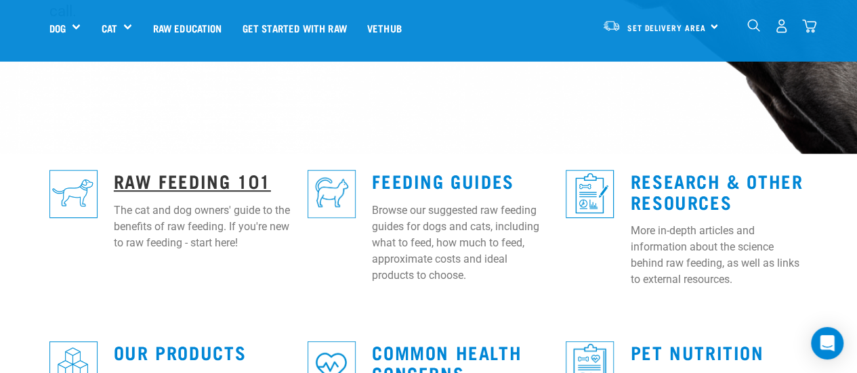
click at [184, 175] on link "Raw Feeding 101" at bounding box center [192, 180] width 157 height 10
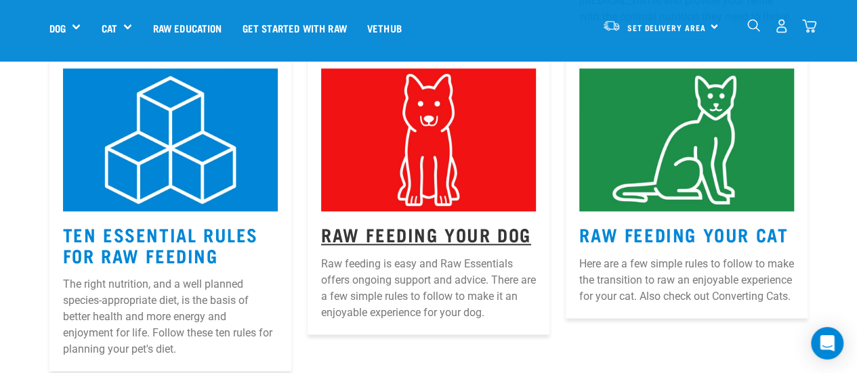
scroll to position [642, 0]
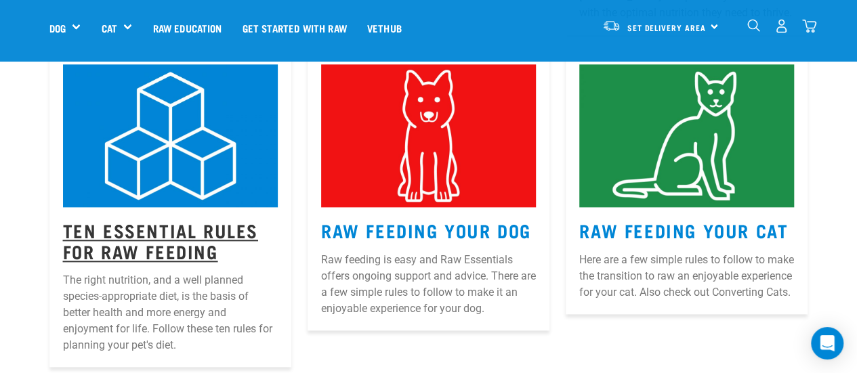
click at [112, 225] on link "Ten Essential Rules for Raw Feeding" at bounding box center [160, 240] width 195 height 31
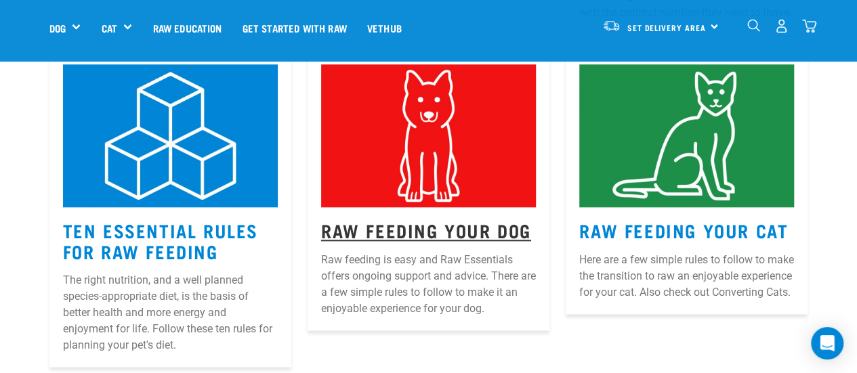
click at [447, 225] on link "Raw Feeding Your Dog" at bounding box center [426, 230] width 210 height 10
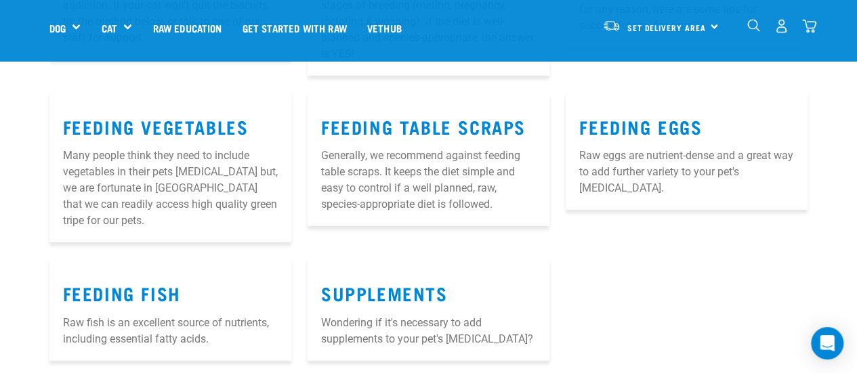
scroll to position [1883, 0]
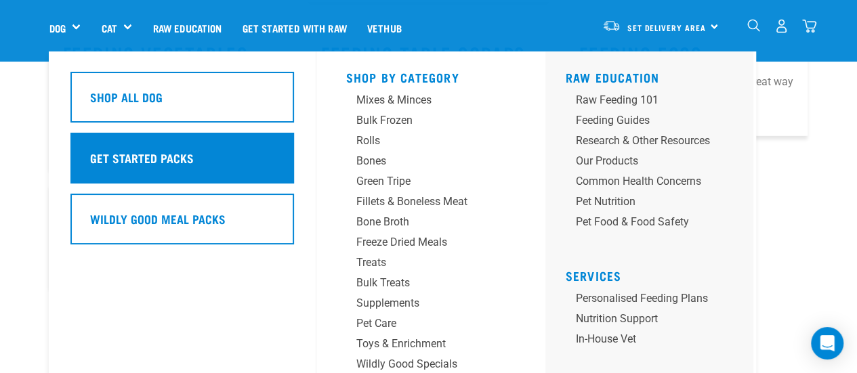
click at [167, 165] on h5 "Get Started Packs" at bounding box center [142, 158] width 104 height 18
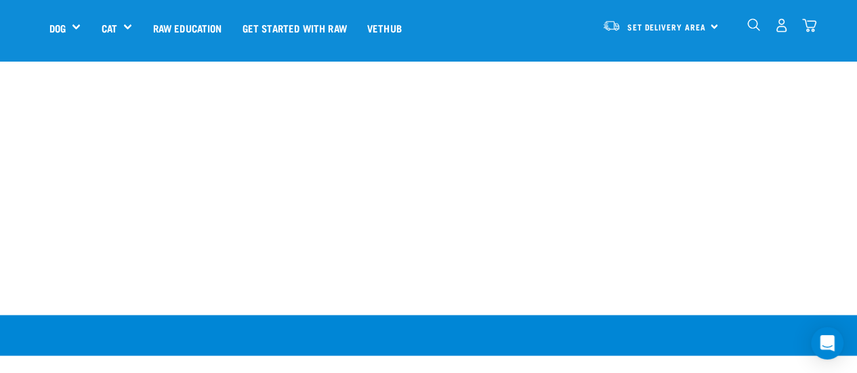
scroll to position [1029, 0]
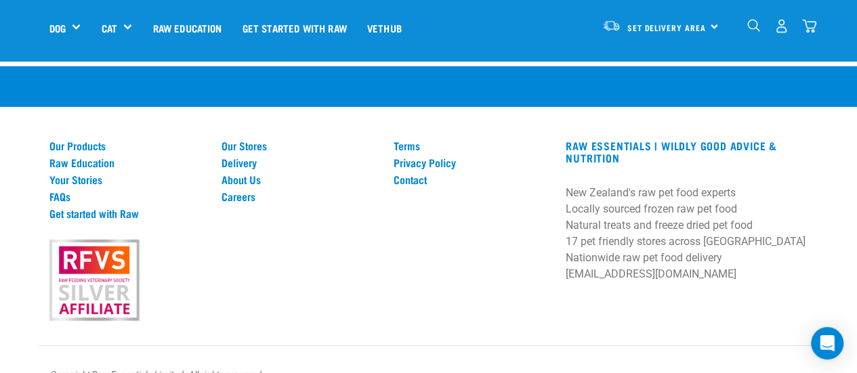
scroll to position [2147, 0]
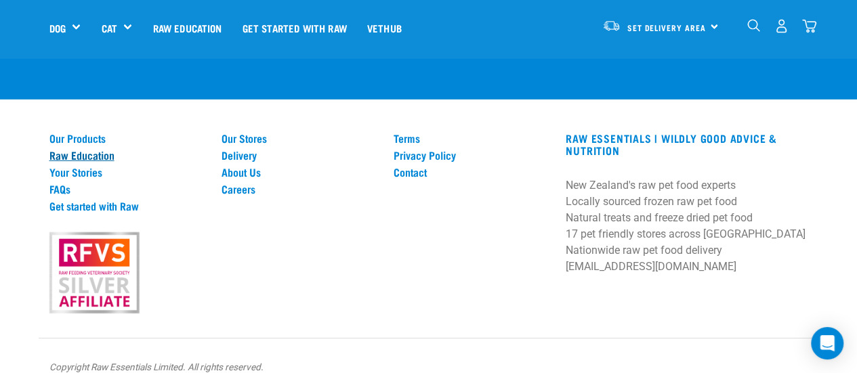
click at [88, 149] on link "Raw Education" at bounding box center [127, 155] width 156 height 12
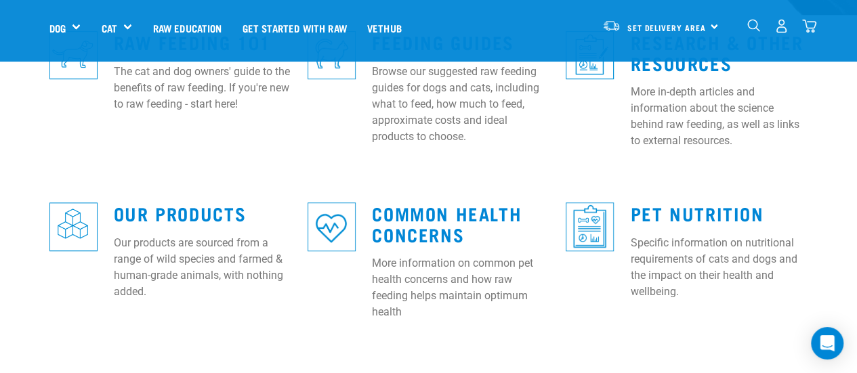
scroll to position [446, 0]
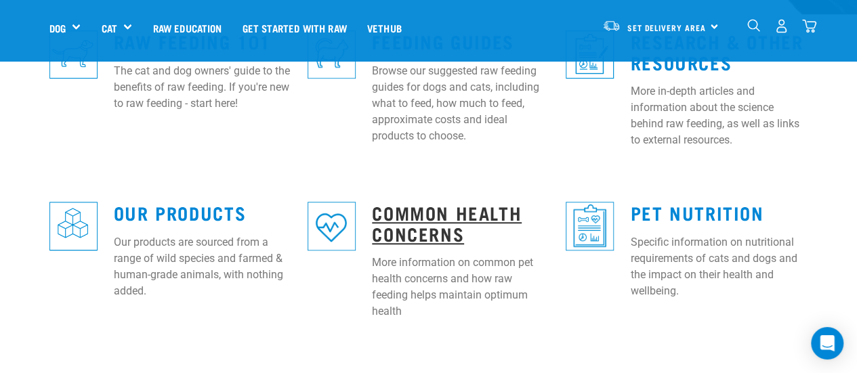
click at [441, 207] on link "Common Health Concerns" at bounding box center [447, 222] width 150 height 31
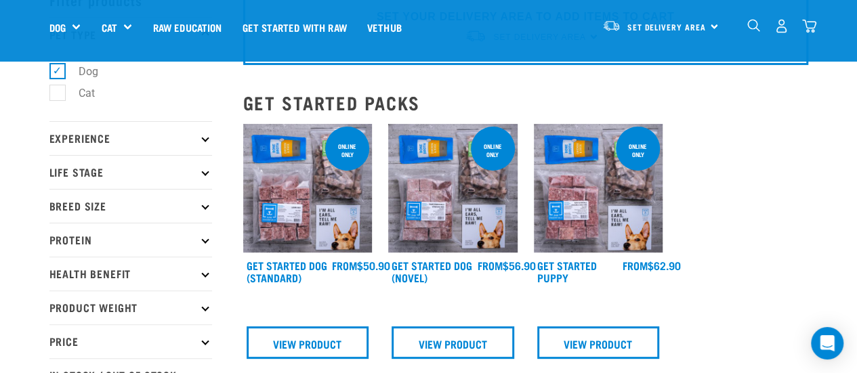
scroll to position [78, 0]
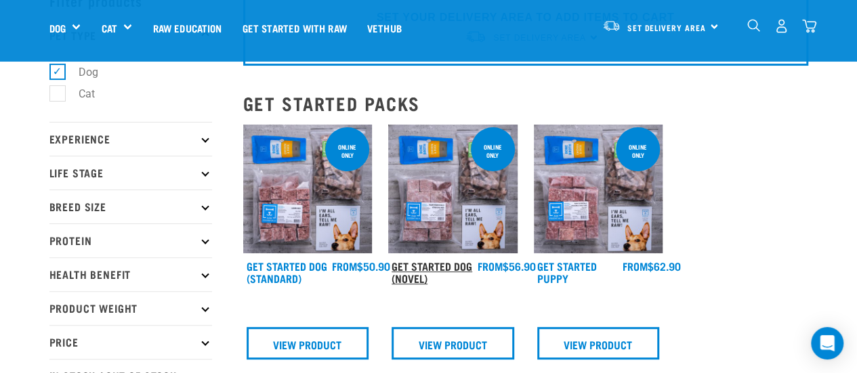
click at [431, 268] on link "Get Started Dog (Novel)" at bounding box center [432, 272] width 81 height 18
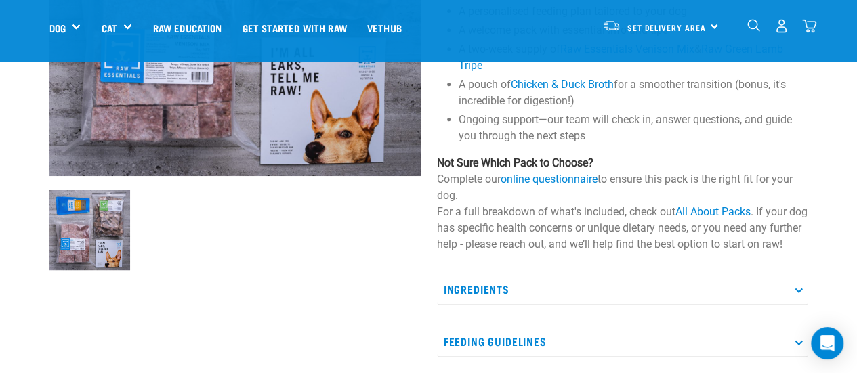
scroll to position [303, 0]
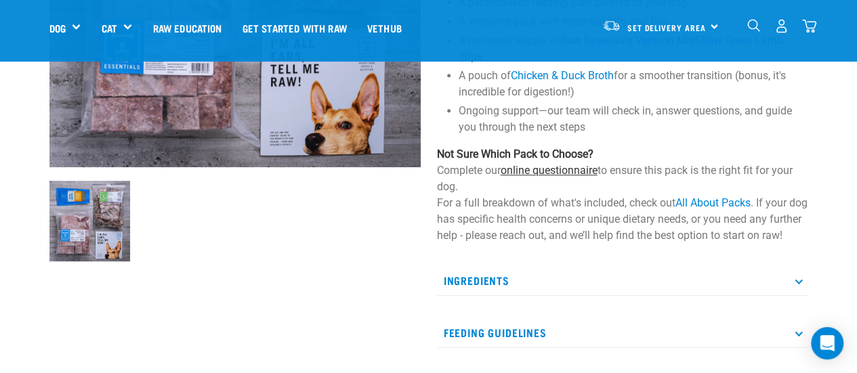
click at [566, 167] on link "online questionnaire" at bounding box center [549, 170] width 97 height 13
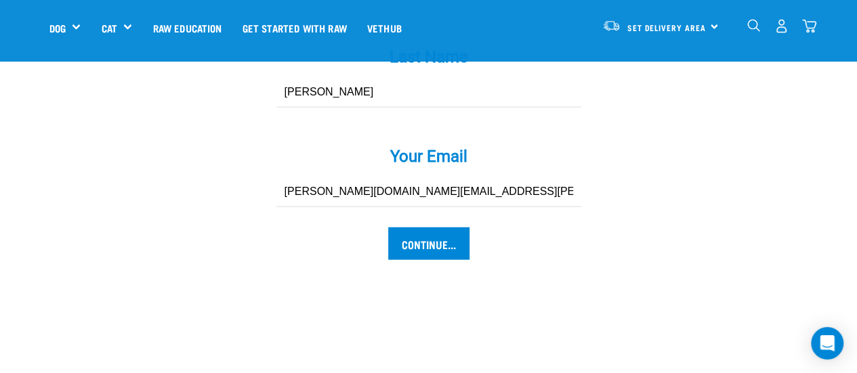
scroll to position [1411, 0]
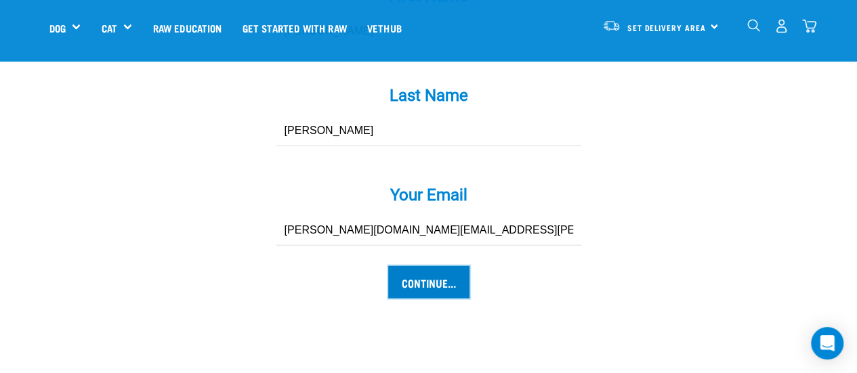
click at [397, 266] on input "Continue..." at bounding box center [428, 282] width 81 height 33
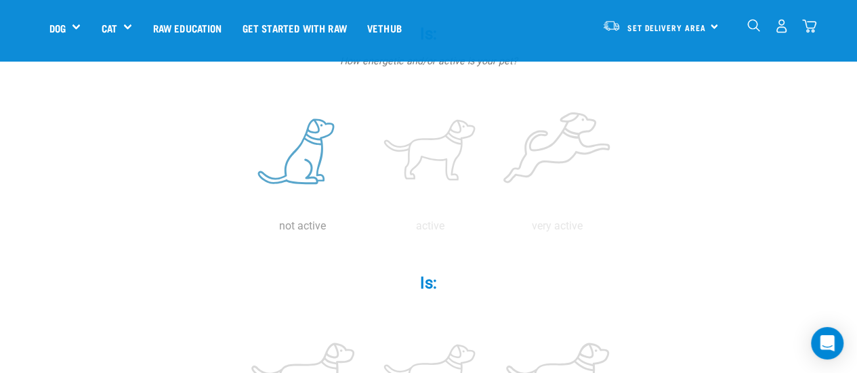
scroll to position [339, 0]
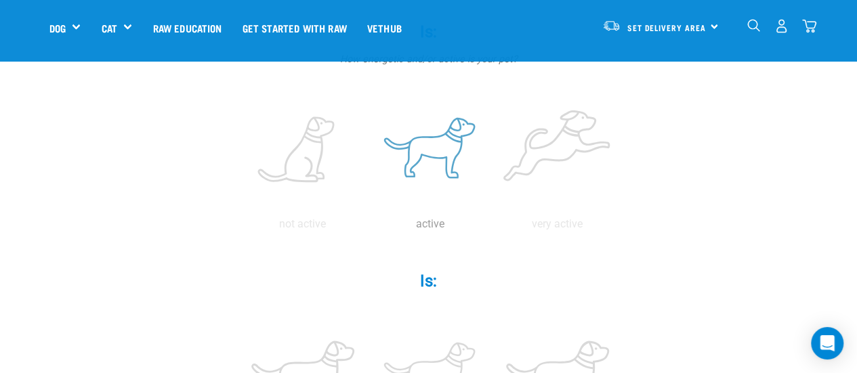
click at [431, 125] on label at bounding box center [430, 150] width 122 height 115
click at [367, 228] on input "radio" at bounding box center [367, 228] width 0 height 0
click at [446, 320] on label at bounding box center [430, 375] width 122 height 115
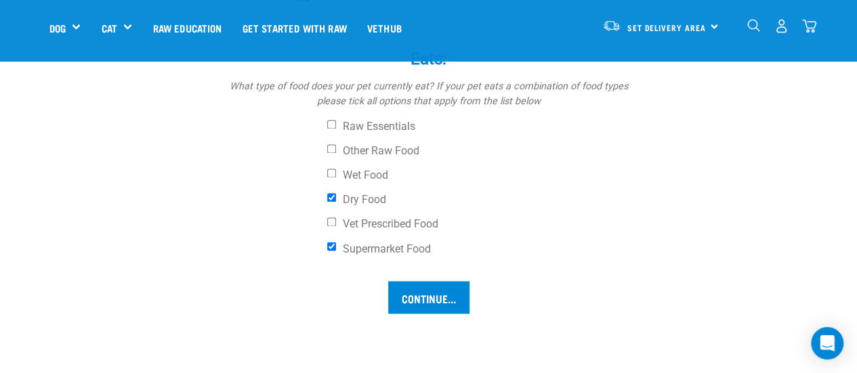
scroll to position [1052, 0]
click at [420, 282] on input "Continue..." at bounding box center [428, 298] width 81 height 33
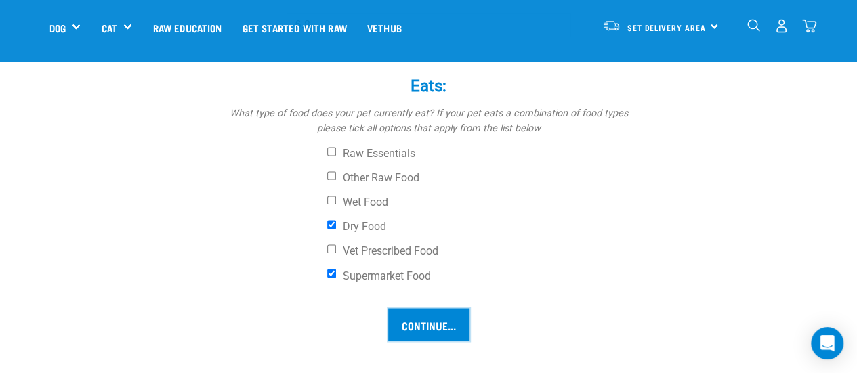
scroll to position [1024, 0]
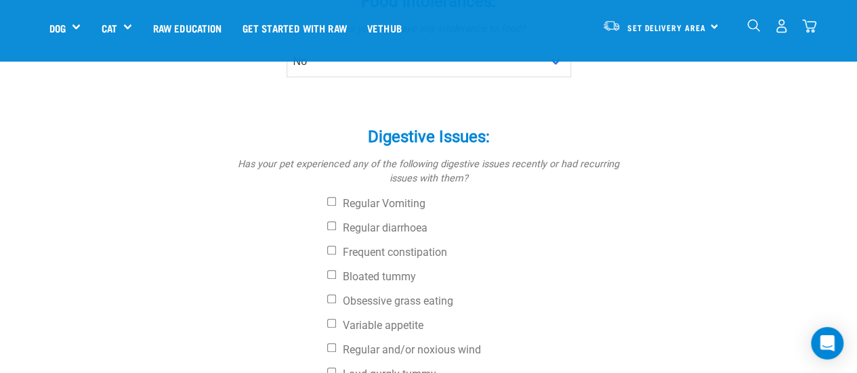
scroll to position [512, 0]
click at [329, 198] on input "Regular Vomiting" at bounding box center [331, 202] width 9 height 9
checkbox input "true"
drag, startPoint x: 327, startPoint y: 256, endPoint x: 322, endPoint y: 262, distance: 7.3
click at [327, 295] on label "Obsessive grass eating" at bounding box center [479, 302] width 305 height 14
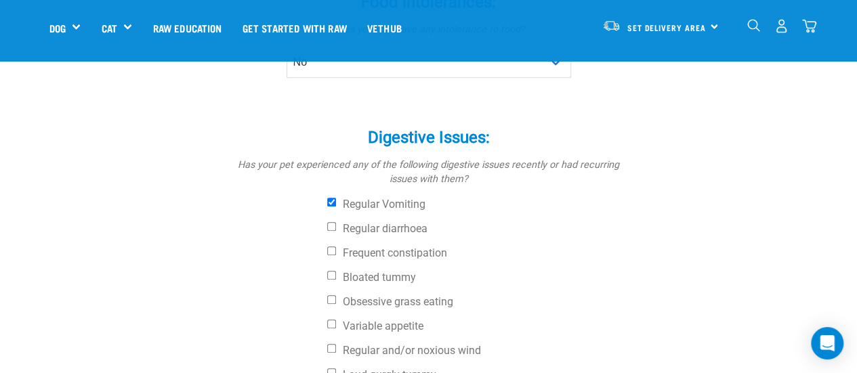
click at [327, 295] on input "Obsessive grass eating" at bounding box center [331, 299] width 9 height 9
checkbox input "true"
click at [331, 320] on input "Variable appetite" at bounding box center [331, 324] width 9 height 9
checkbox input "true"
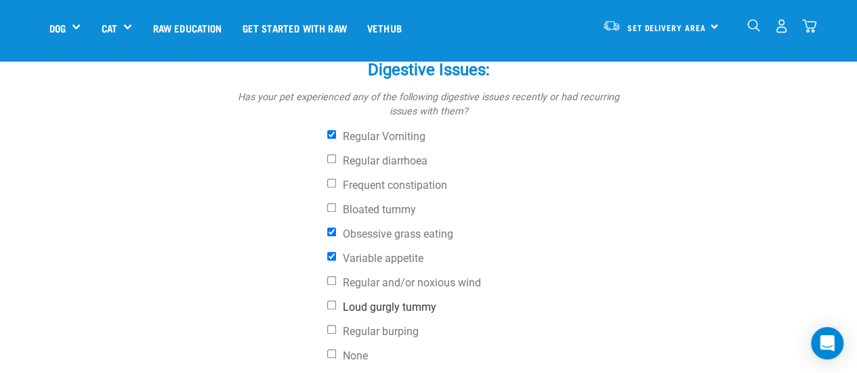
click at [333, 301] on input "Loud gurgly tummy" at bounding box center [331, 305] width 9 height 9
checkbox input "true"
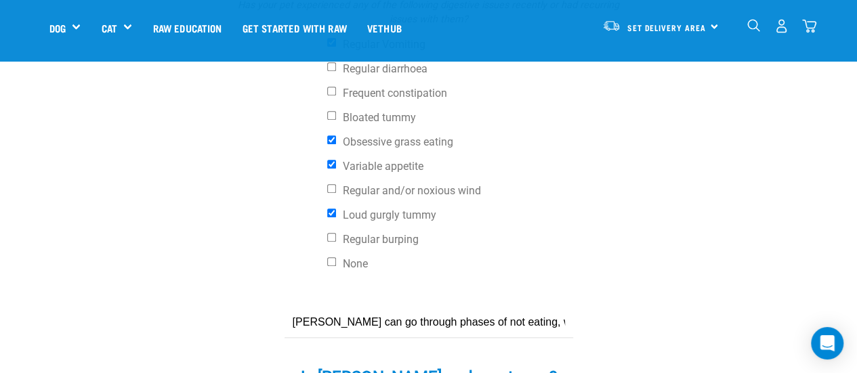
scroll to position [783, 0]
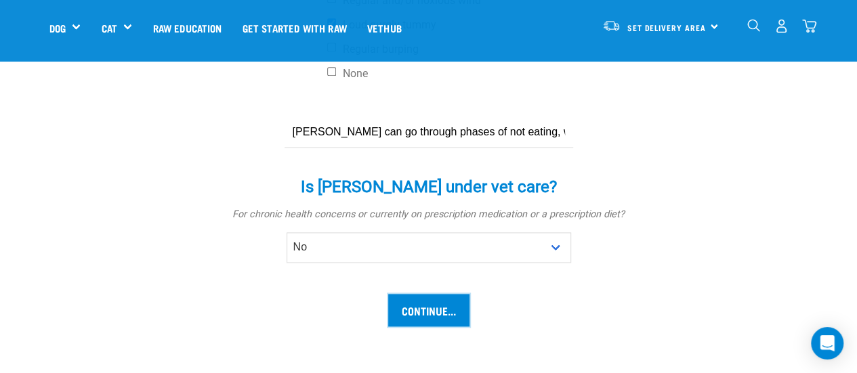
scroll to position [844, 0]
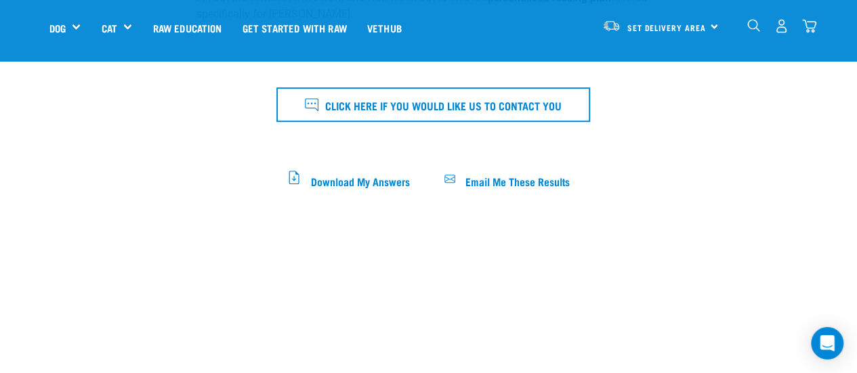
scroll to position [509, 0]
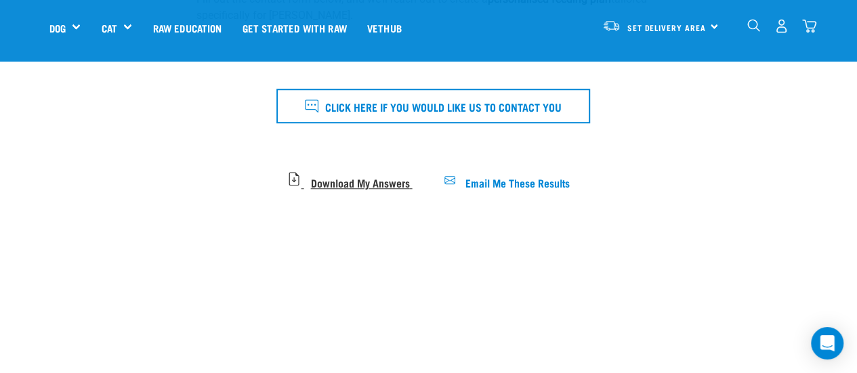
click at [366, 178] on span "Download My Answers" at bounding box center [359, 181] width 99 height 7
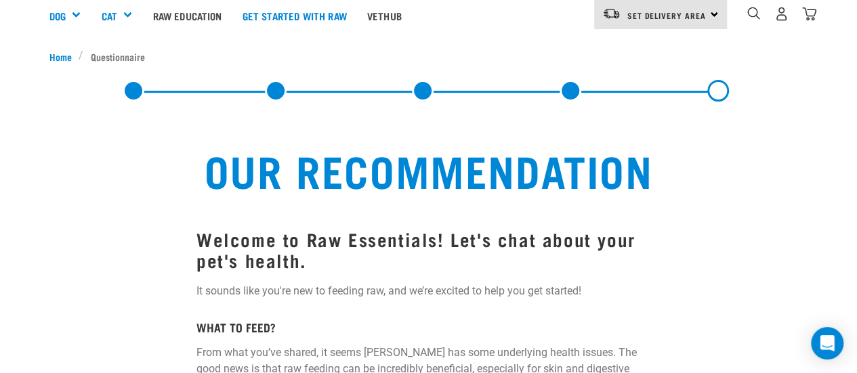
scroll to position [0, 0]
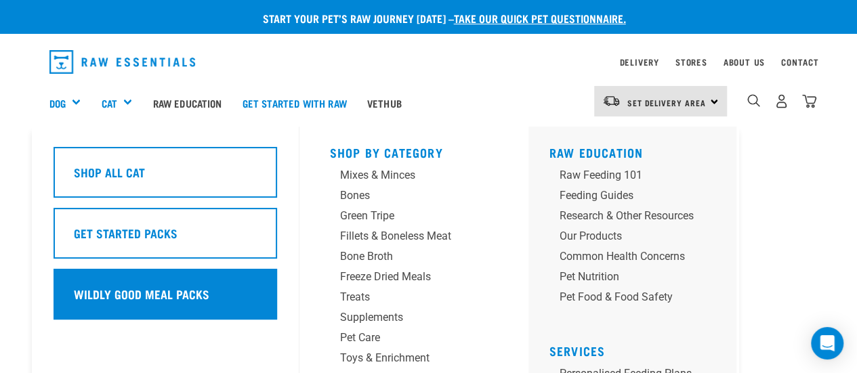
click at [197, 309] on div "Wildly Good Meal Packs" at bounding box center [166, 294] width 224 height 51
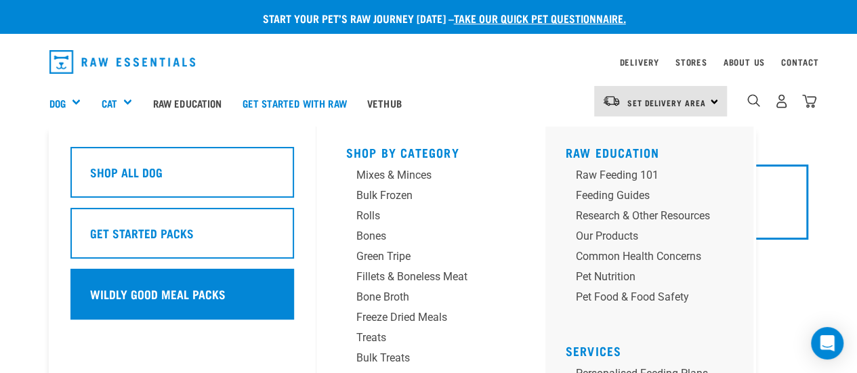
click at [148, 306] on div "Wildly Good Meal Packs" at bounding box center [182, 294] width 224 height 51
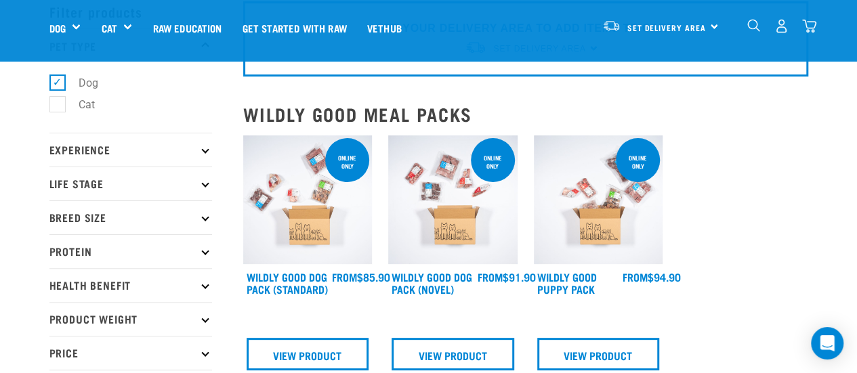
scroll to position [70, 0]
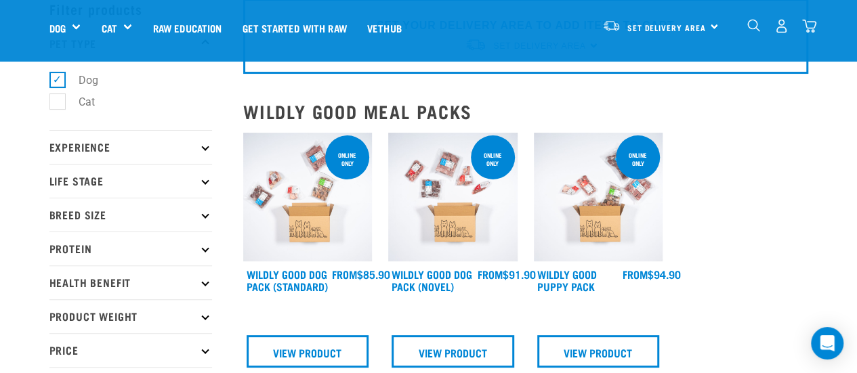
click at [413, 235] on img at bounding box center [452, 197] width 129 height 129
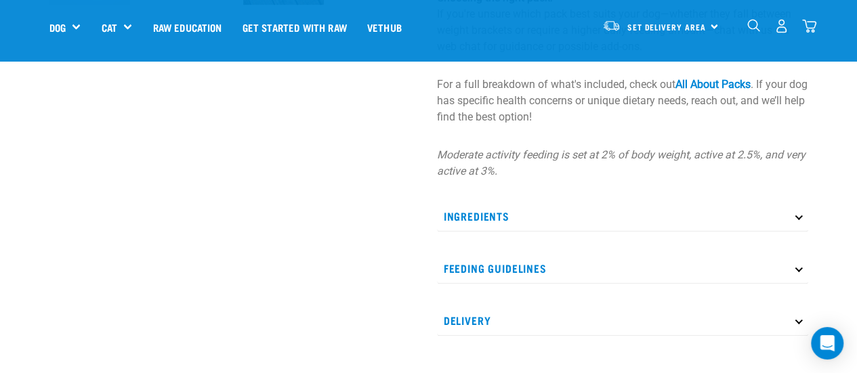
scroll to position [560, 0]
click at [493, 269] on p "Feeding Guidelines" at bounding box center [622, 268] width 371 height 30
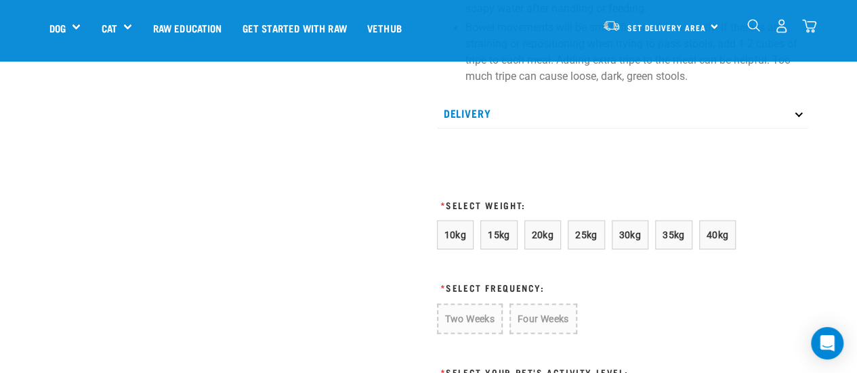
scroll to position [1083, 0]
click at [445, 234] on span "10kg" at bounding box center [455, 233] width 22 height 11
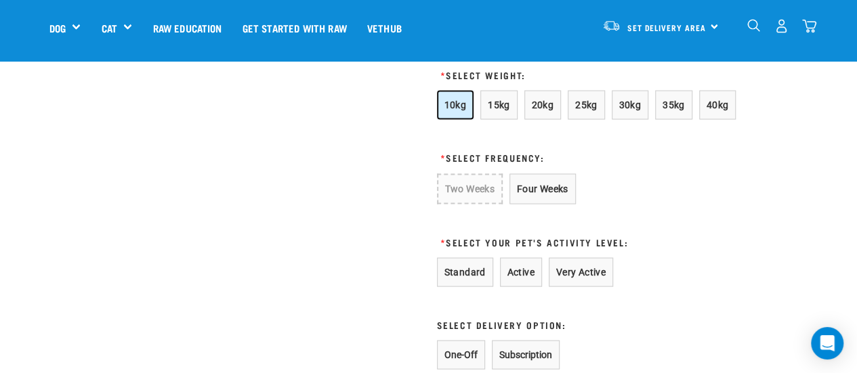
scroll to position [1213, 0]
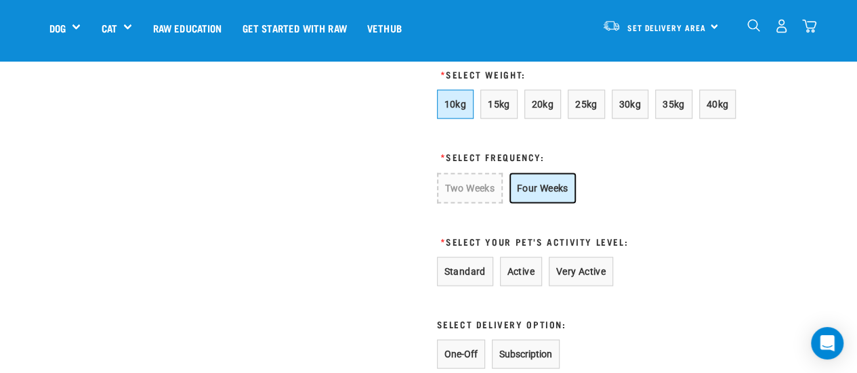
click at [554, 189] on button "Four Weeks" at bounding box center [542, 188] width 66 height 30
click at [516, 285] on form "10kg 15kg 20kg 25kg 30kg 35kg 40kg * Select Frequency: Two Weeks Four Weeks * S…" at bounding box center [589, 322] width 305 height 466
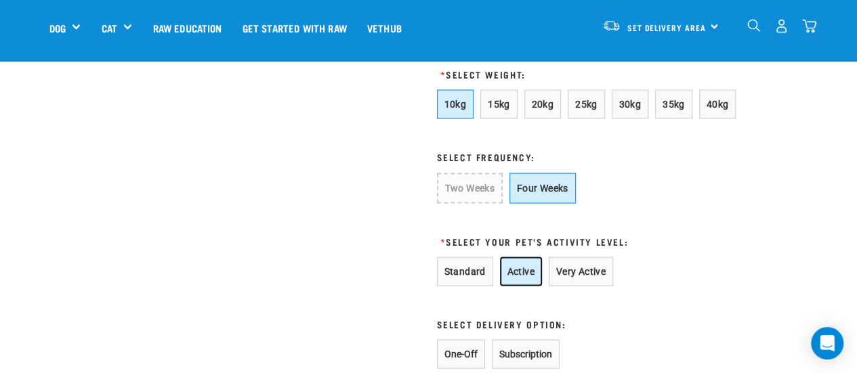
click at [527, 270] on button "Active" at bounding box center [521, 271] width 42 height 29
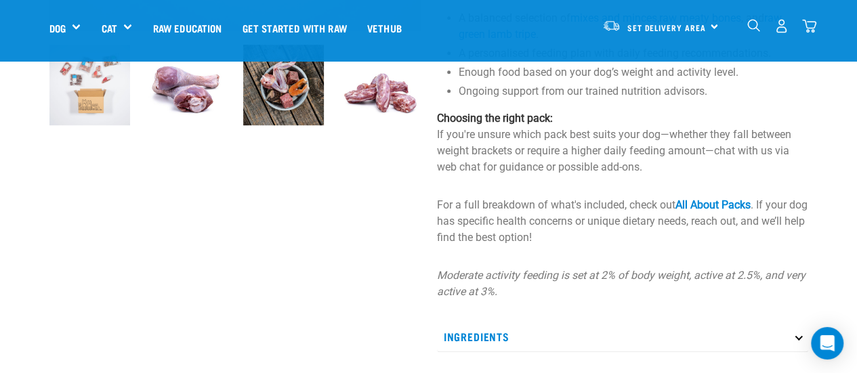
scroll to position [587, 0]
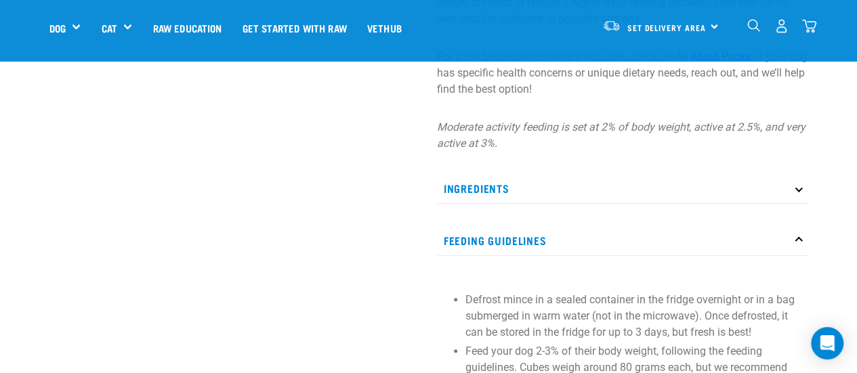
click at [499, 190] on p "Ingredients" at bounding box center [622, 188] width 371 height 30
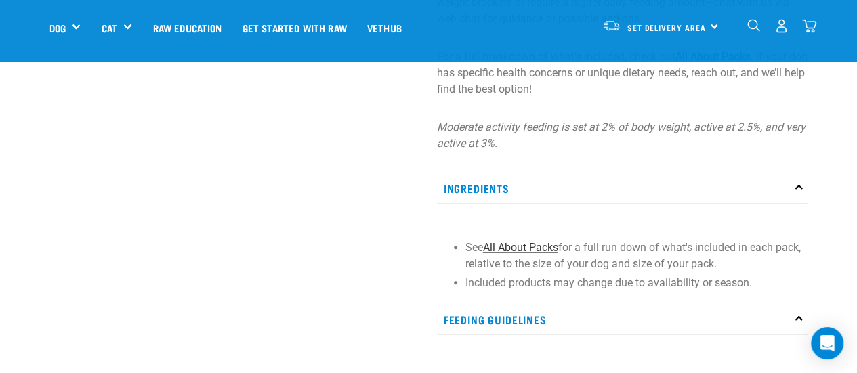
click at [528, 247] on link "All About Packs" at bounding box center [520, 247] width 75 height 13
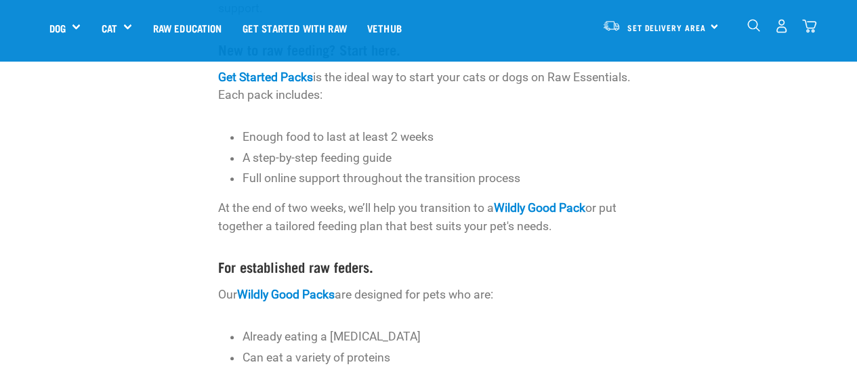
scroll to position [193, 0]
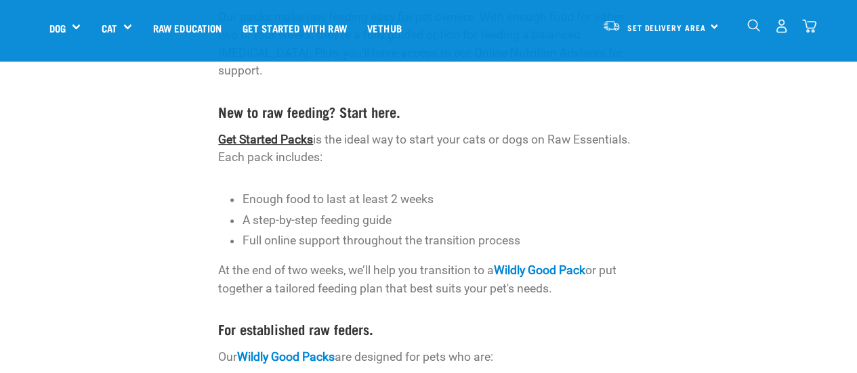
click at [286, 133] on link "Get Started Packs" at bounding box center [265, 140] width 95 height 14
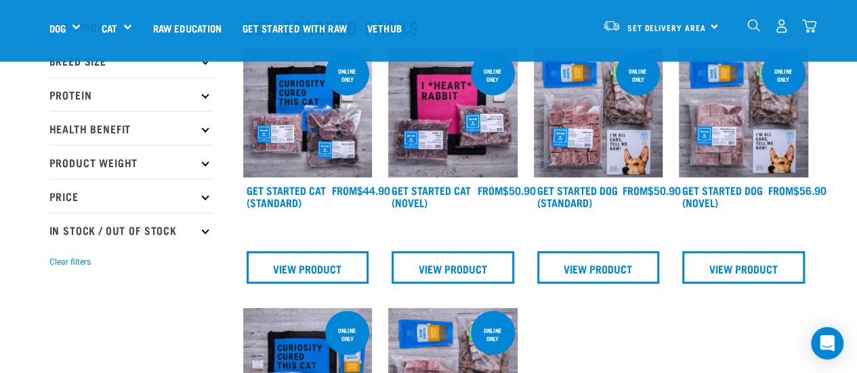
scroll to position [151, 0]
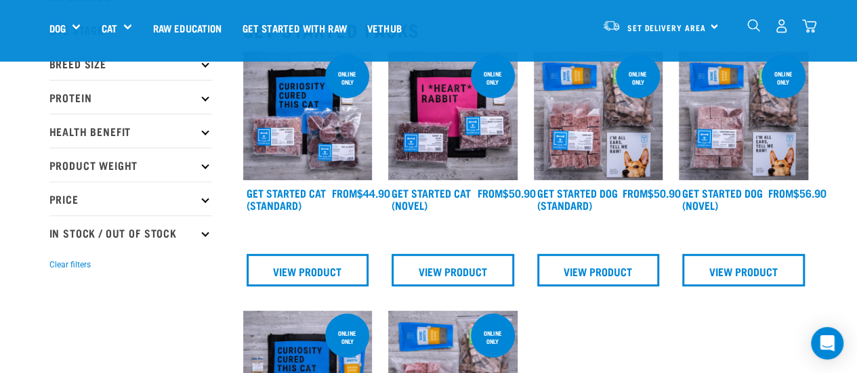
click at [630, 136] on img at bounding box center [598, 115] width 129 height 129
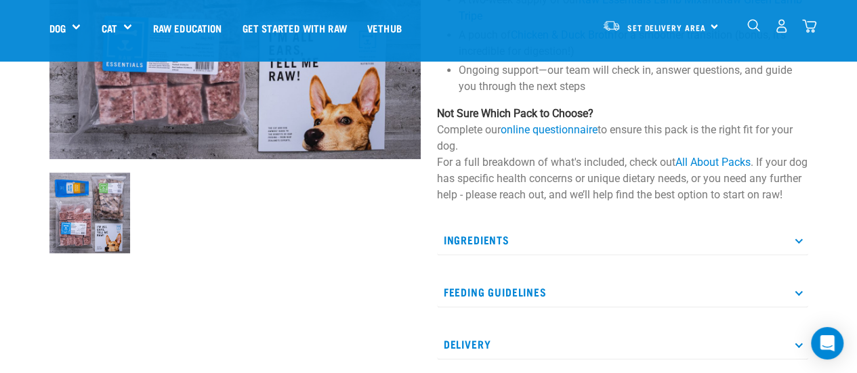
scroll to position [312, 0]
click at [515, 251] on p "Ingredients" at bounding box center [622, 239] width 371 height 30
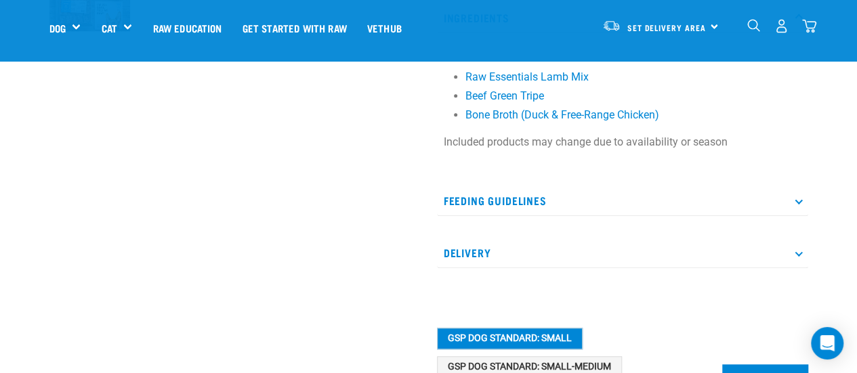
scroll to position [534, 0]
click at [517, 215] on p "Feeding Guidelines" at bounding box center [622, 200] width 371 height 30
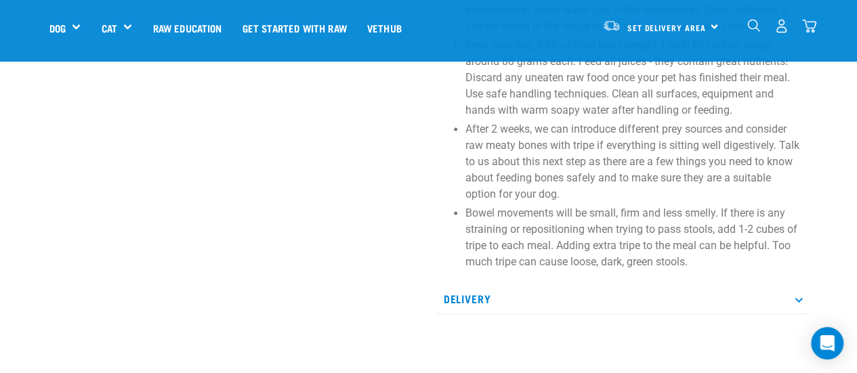
scroll to position [884, 0]
click at [476, 314] on p "Delivery" at bounding box center [622, 298] width 371 height 30
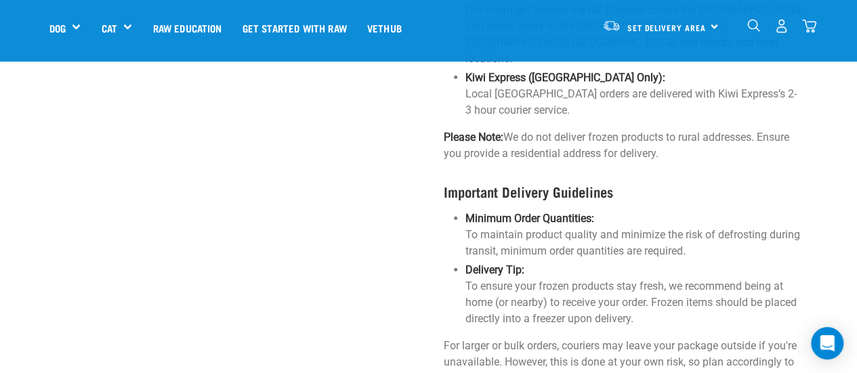
scroll to position [1451, 0]
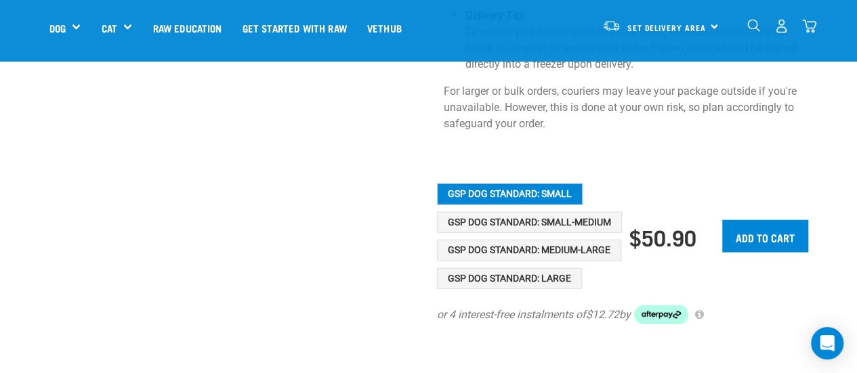
scroll to position [1656, 0]
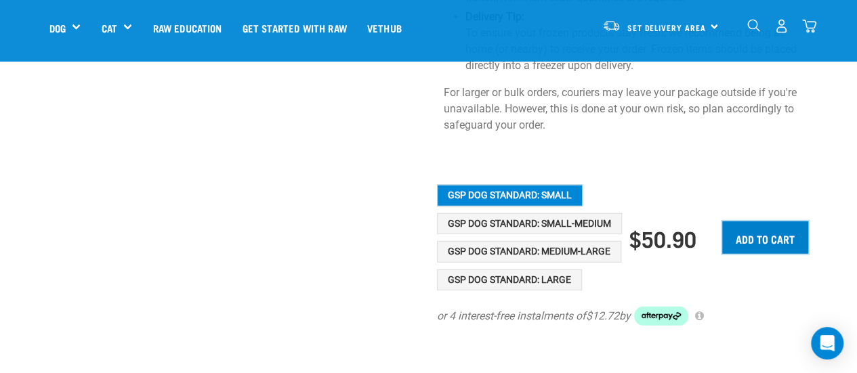
click at [749, 222] on input "Add to cart" at bounding box center [765, 238] width 86 height 33
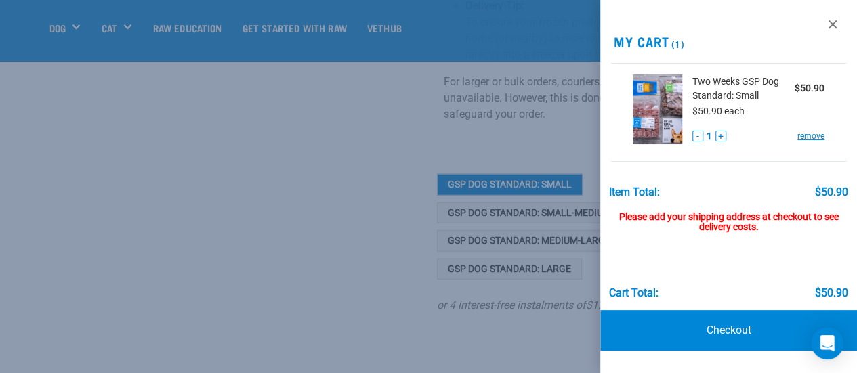
scroll to position [1678, 0]
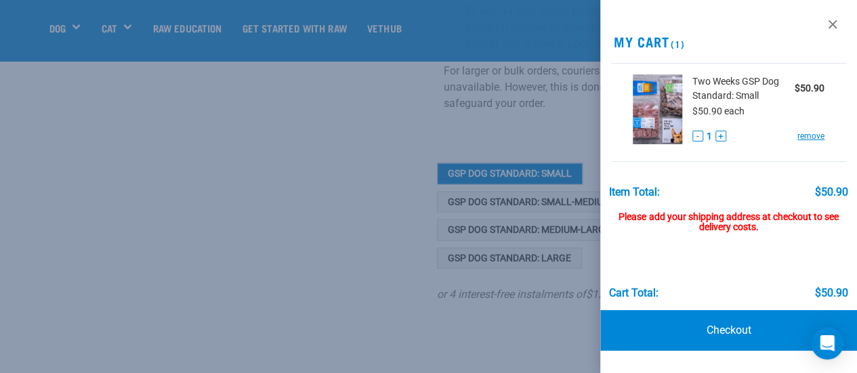
click at [297, 262] on div at bounding box center [428, 186] width 857 height 373
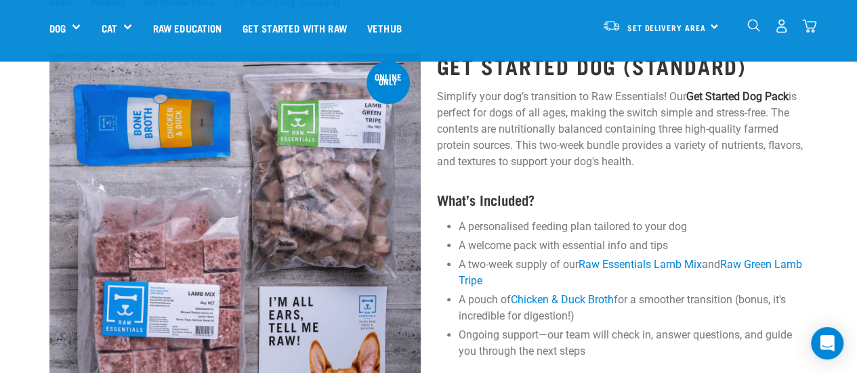
scroll to position [0, 0]
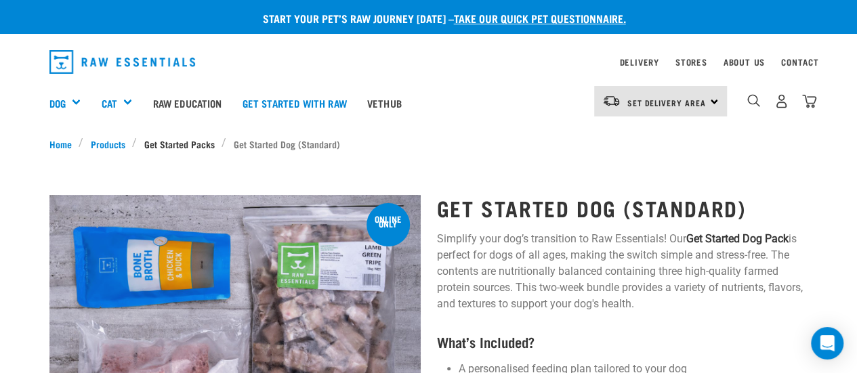
click at [161, 138] on link "Get Started Packs" at bounding box center [179, 144] width 85 height 14
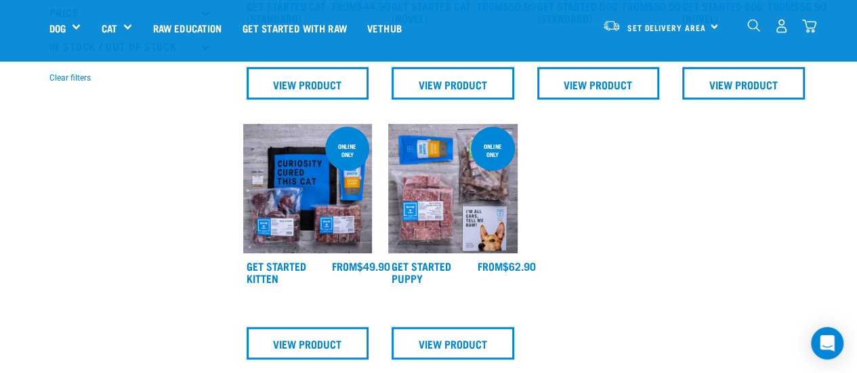
scroll to position [163, 0]
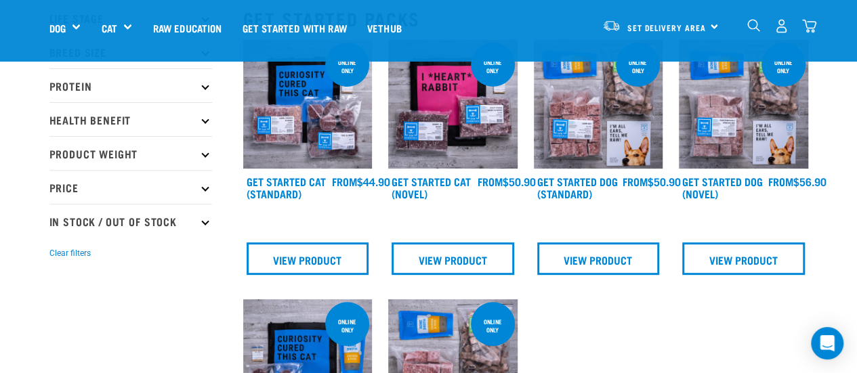
click at [739, 151] on img at bounding box center [743, 104] width 129 height 129
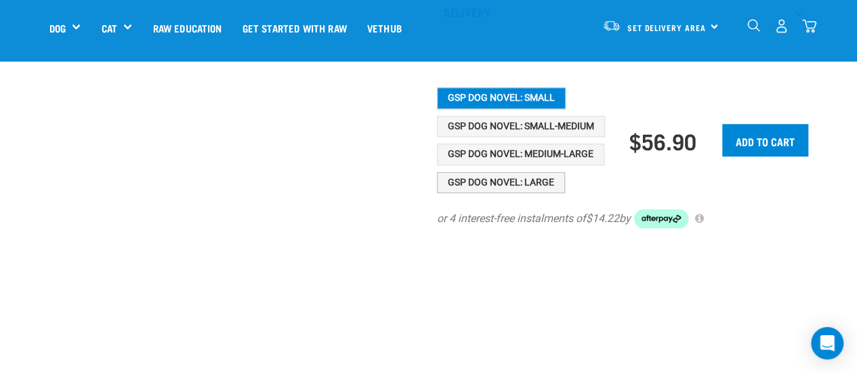
scroll to position [677, 0]
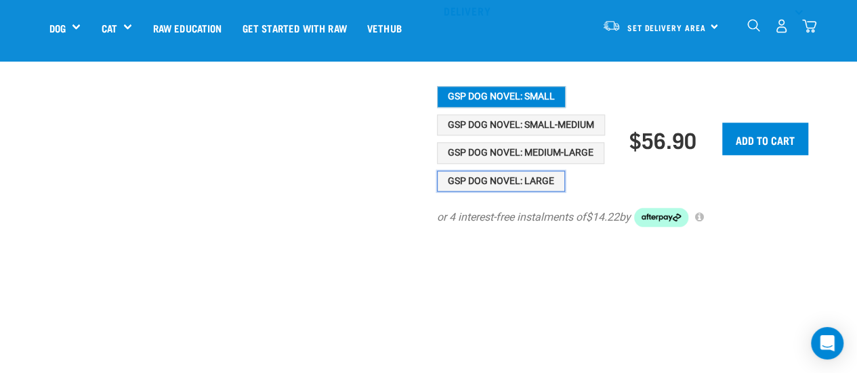
click at [466, 190] on button "GSP Dog Novel: Large" at bounding box center [501, 182] width 128 height 22
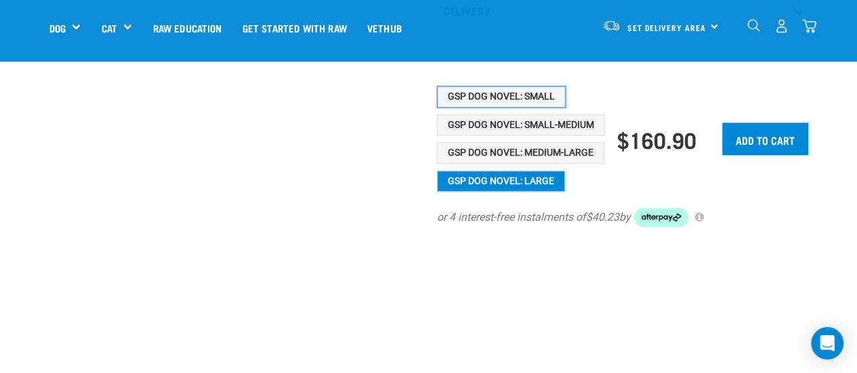
click at [501, 108] on button "GSP Dog Novel: Small" at bounding box center [501, 97] width 129 height 22
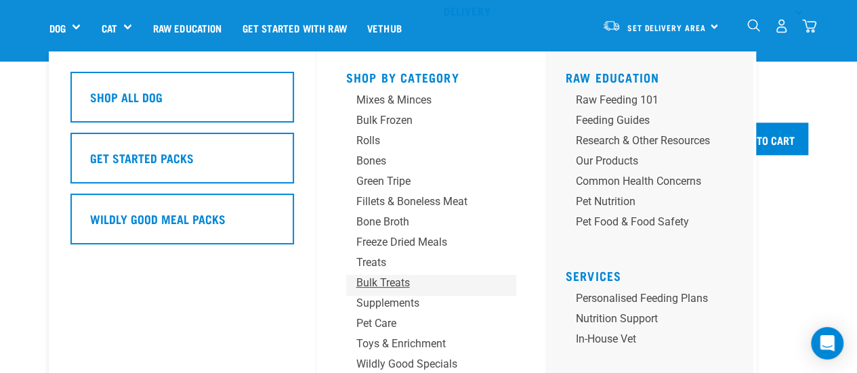
click at [396, 282] on div "Bulk Treats" at bounding box center [419, 283] width 127 height 16
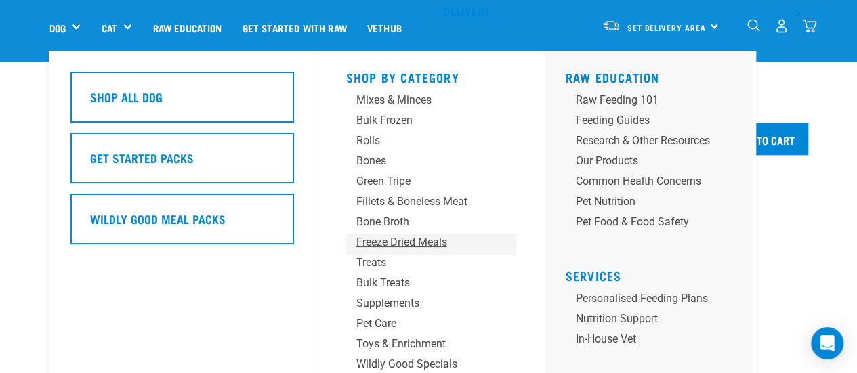
click at [417, 243] on div "Freeze Dried Meals" at bounding box center [419, 242] width 127 height 16
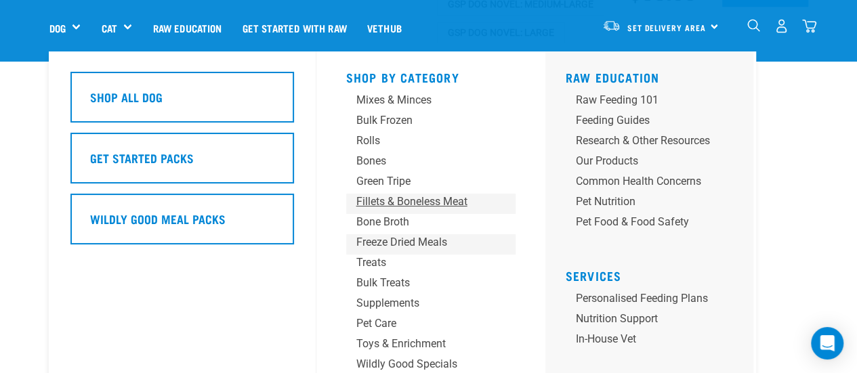
scroll to position [827, 0]
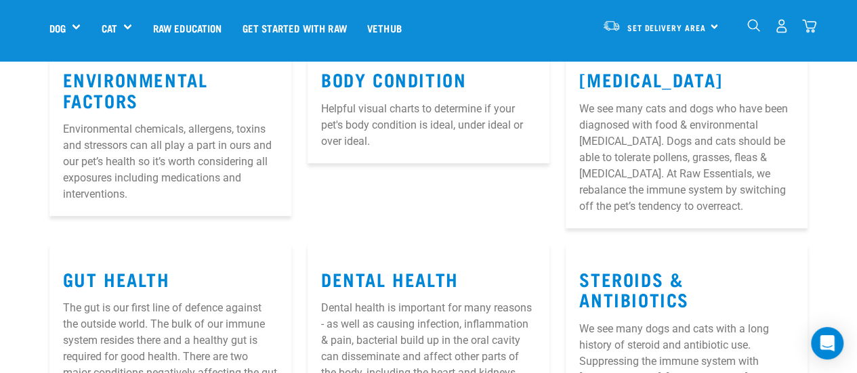
scroll to position [221, 0]
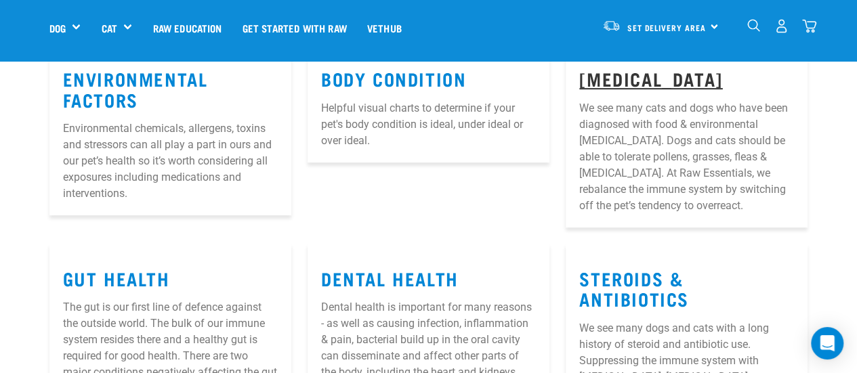
click at [625, 75] on link "Allergies" at bounding box center [650, 78] width 143 height 10
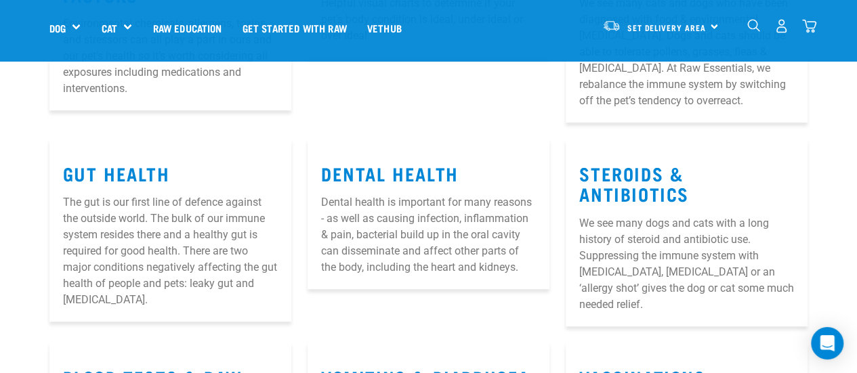
scroll to position [327, 0]
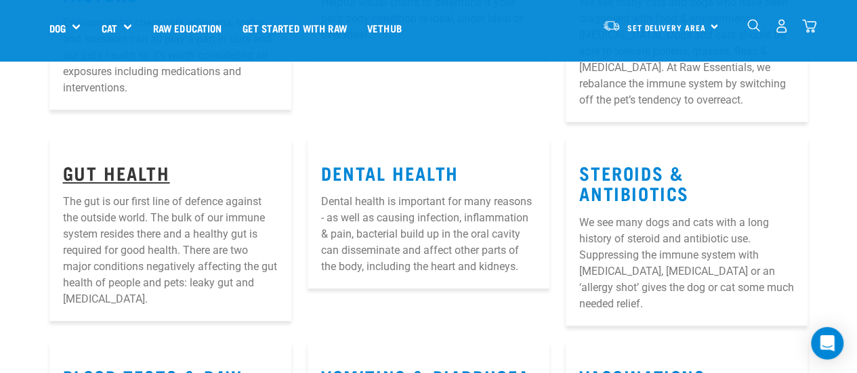
click at [127, 178] on link "Gut Health" at bounding box center [116, 172] width 107 height 10
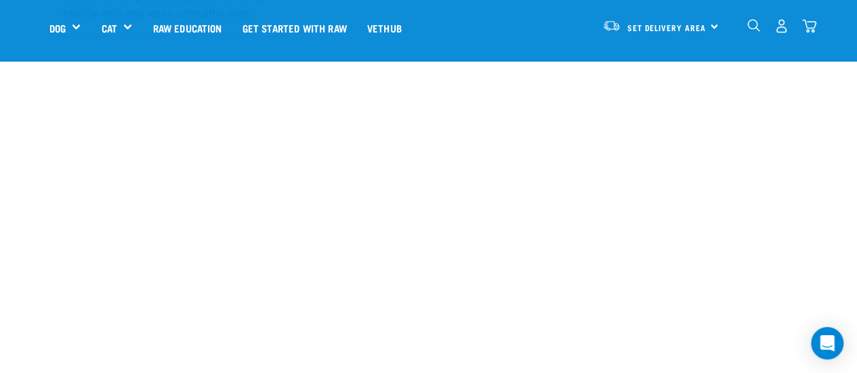
scroll to position [1720, 0]
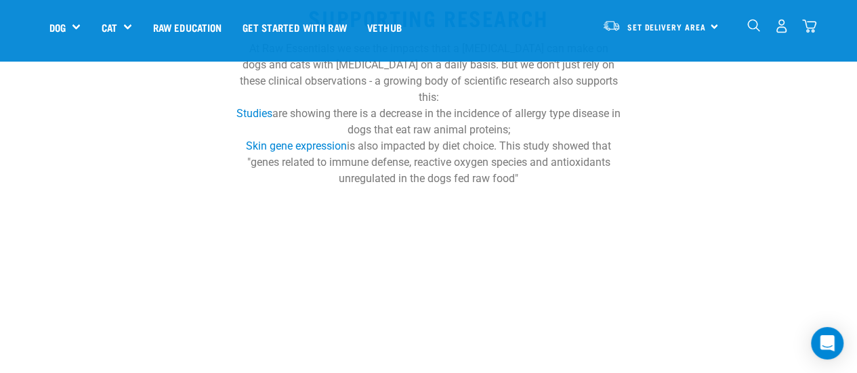
scroll to position [763, 0]
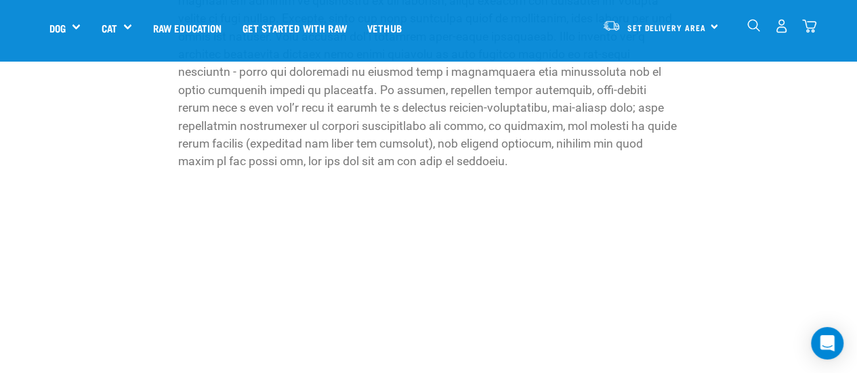
scroll to position [2510, 0]
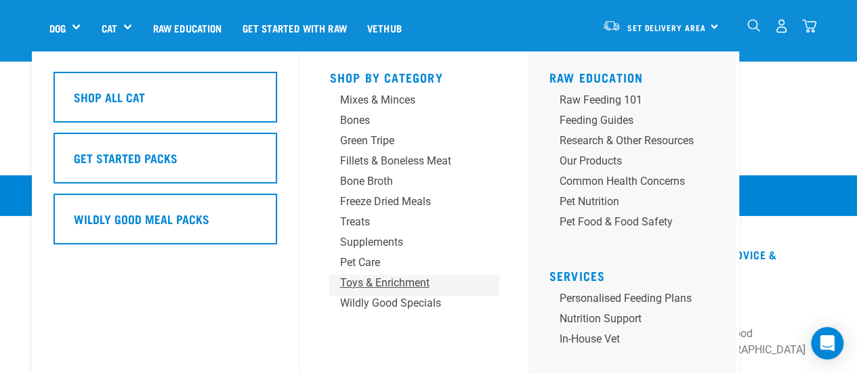
click at [367, 281] on div "Toys & Enrichment" at bounding box center [402, 283] width 127 height 16
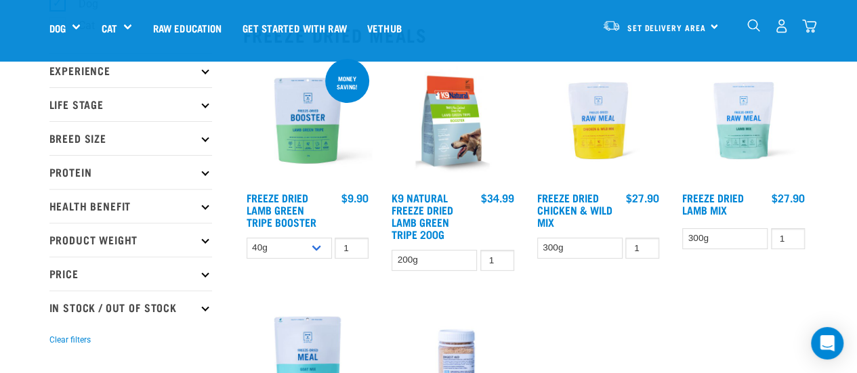
scroll to position [146, 0]
click at [297, 265] on div "Money saving! Freeze Dried Lamb Green Tripe Booster 1 0 100 0 100" at bounding box center [308, 168] width 146 height 239
click at [314, 245] on select "40g 200g" at bounding box center [289, 248] width 85 height 21
drag, startPoint x: 314, startPoint y: 245, endPoint x: 295, endPoint y: 281, distance: 40.3
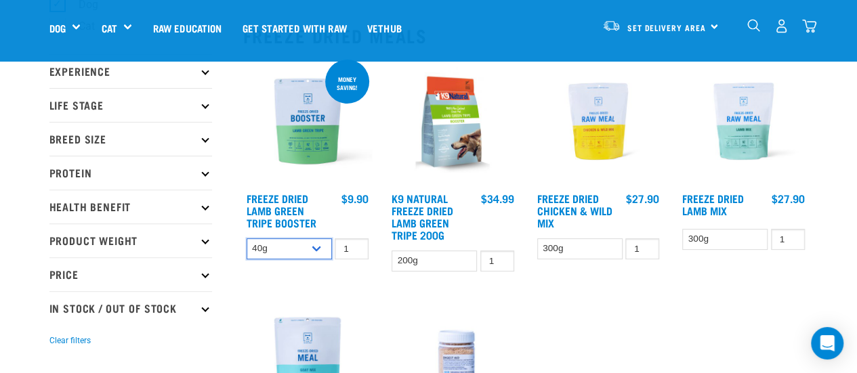
click at [295, 281] on div "Money saving! Freeze Dried Lamb Green Tripe Booster 1 0 100 0 100" at bounding box center [308, 168] width 146 height 239
select select "348055"
click at [247, 238] on select "40g 200g" at bounding box center [289, 248] width 85 height 21
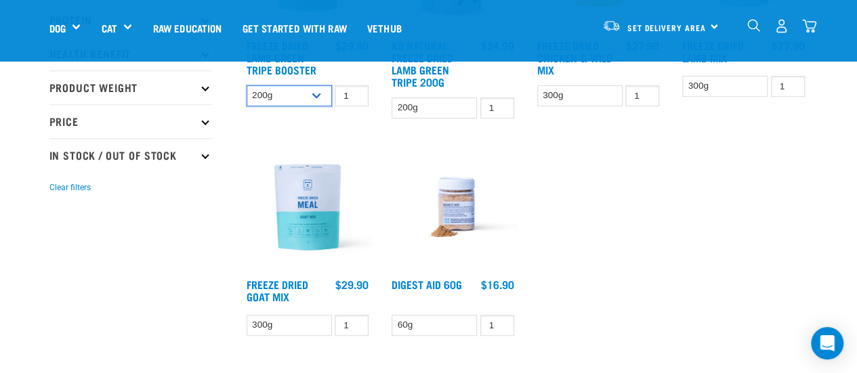
scroll to position [327, 0]
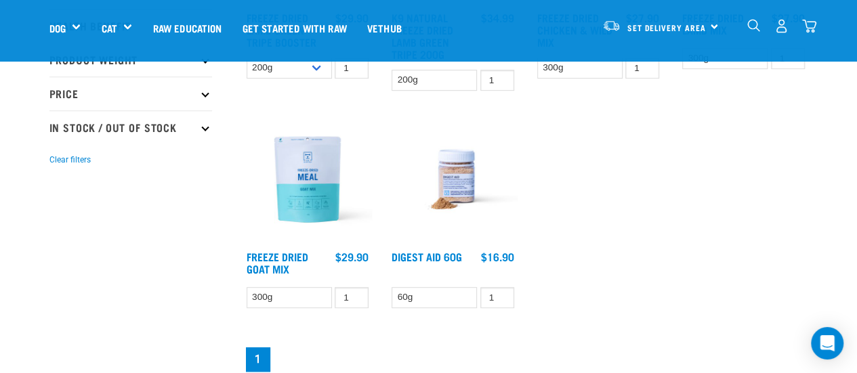
click at [449, 182] on img at bounding box center [452, 179] width 129 height 129
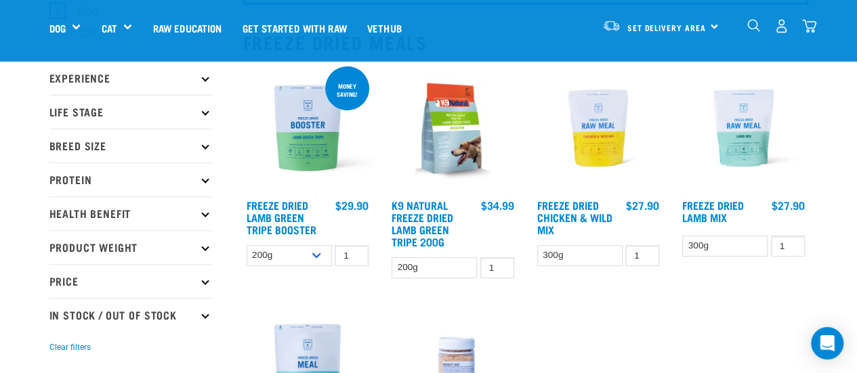
scroll to position [113, 0]
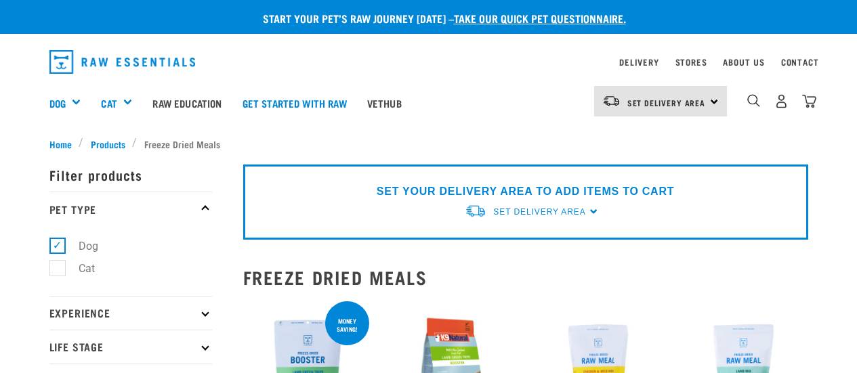
select select "348055"
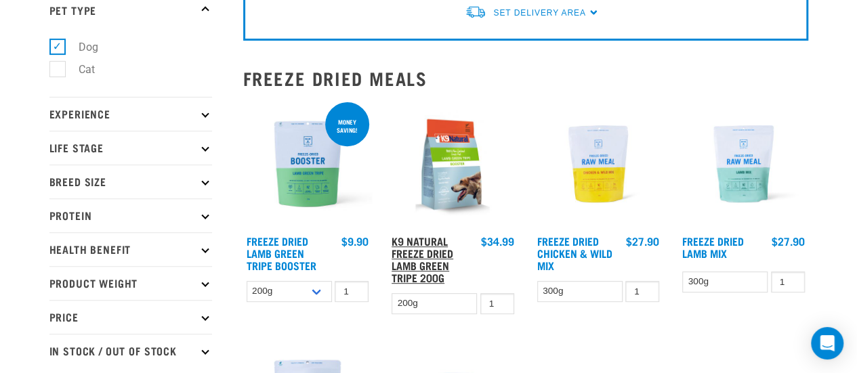
click at [425, 243] on link "K9 Natural Freeze Dried Lamb Green Tripe 200g" at bounding box center [423, 259] width 62 height 43
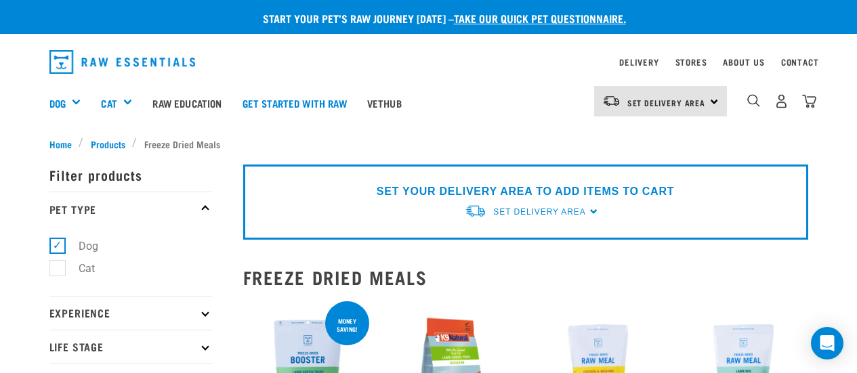
select select "348055"
click at [106, 139] on span "Products" at bounding box center [108, 144] width 35 height 14
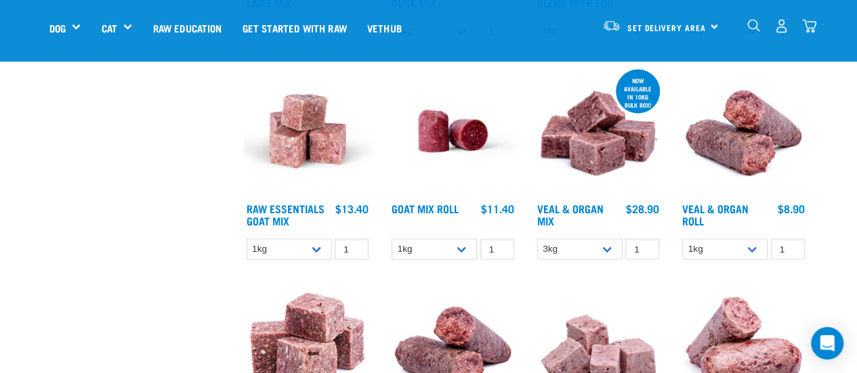
scroll to position [1092, 0]
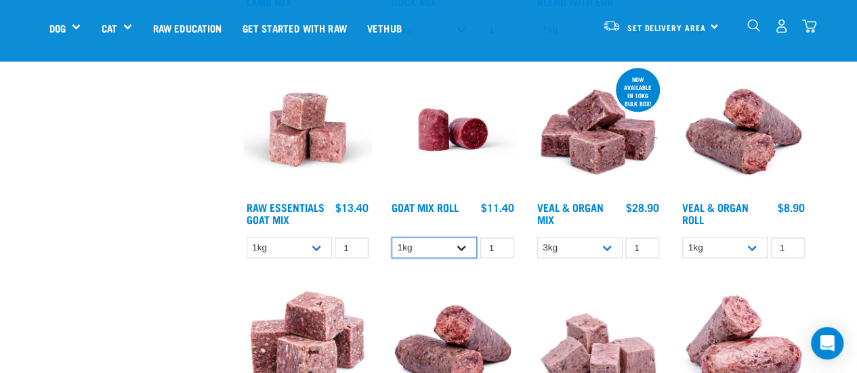
click at [436, 241] on select "1kg Bulk (10kg)" at bounding box center [434, 247] width 85 height 21
click at [392, 237] on select "1kg Bulk (10kg)" at bounding box center [434, 247] width 85 height 21
click at [442, 245] on select "1kg Bulk (10kg)" at bounding box center [434, 247] width 85 height 21
select select "442100"
click at [392, 237] on select "1kg Bulk (10kg)" at bounding box center [434, 247] width 85 height 21
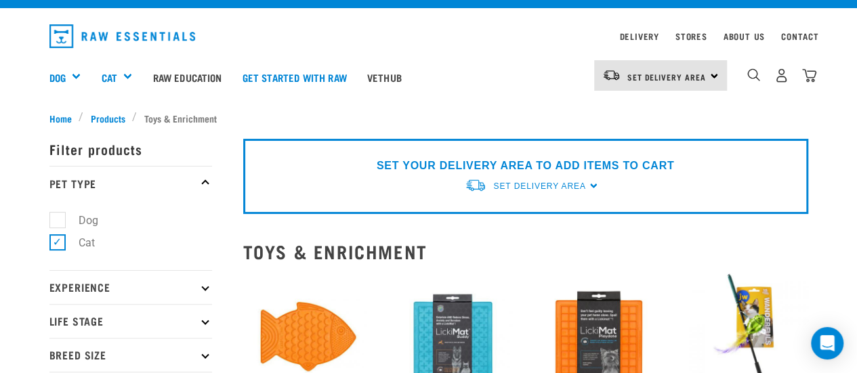
scroll to position [26, 0]
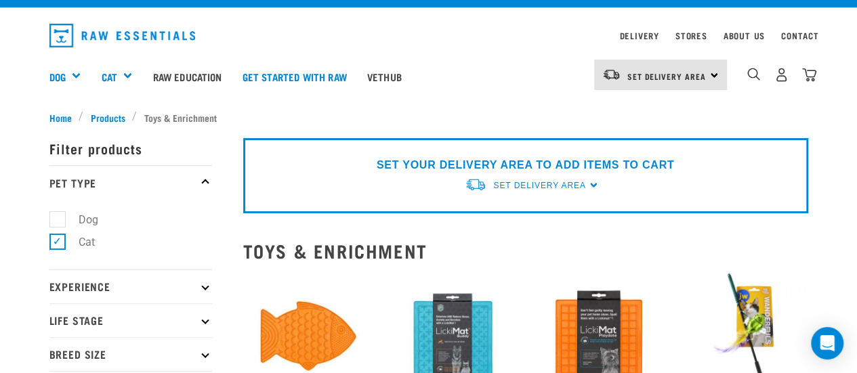
click at [57, 219] on label "Dog" at bounding box center [80, 219] width 47 height 17
click at [56, 219] on input "Dog" at bounding box center [53, 217] width 9 height 9
checkbox input "true"
click at [57, 245] on label "Cat" at bounding box center [78, 242] width 43 height 17
click at [51, 244] on input "Cat" at bounding box center [53, 239] width 9 height 9
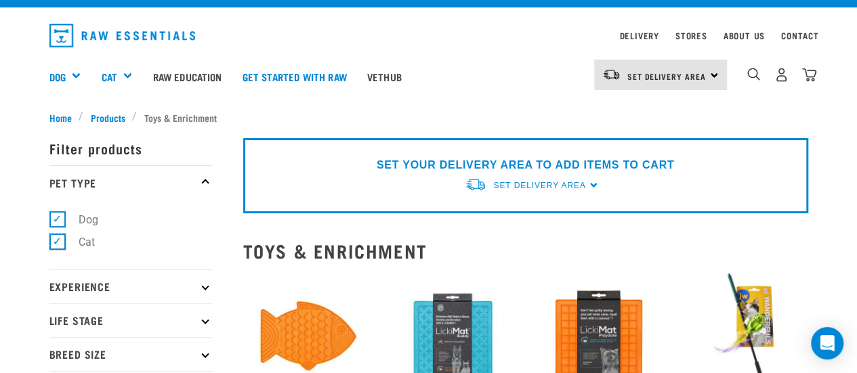
checkbox input "false"
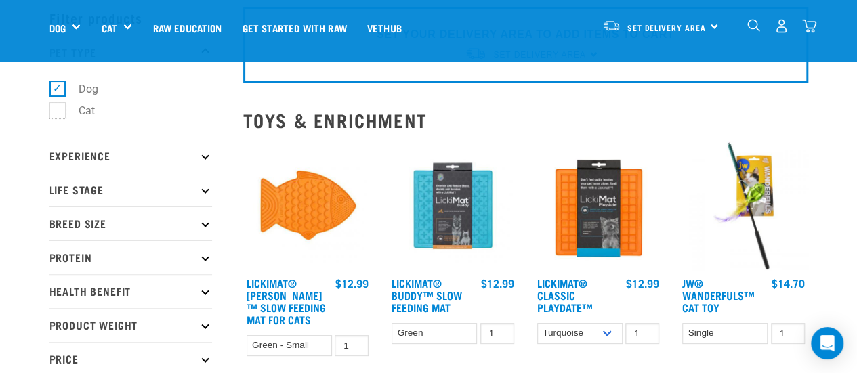
scroll to position [60, 0]
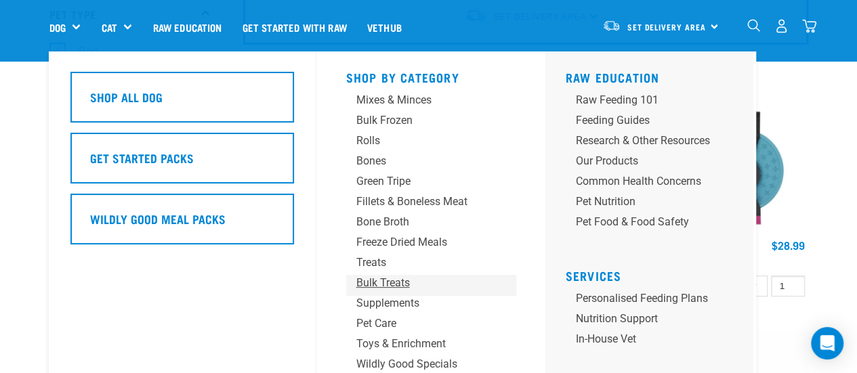
scroll to position [96, 0]
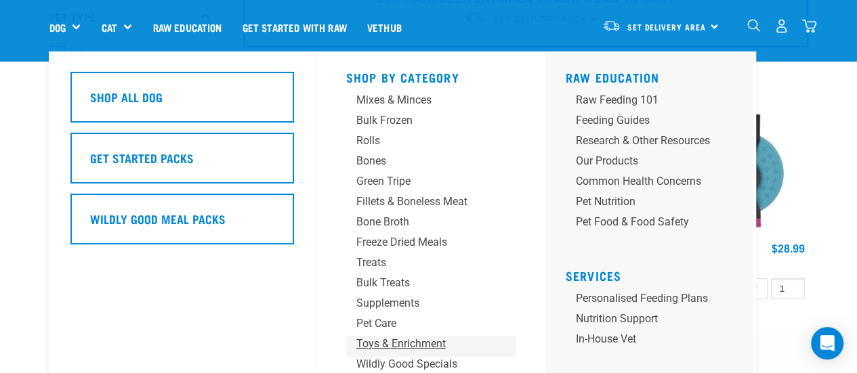
click at [383, 343] on div "Toys & Enrichment" at bounding box center [419, 344] width 127 height 16
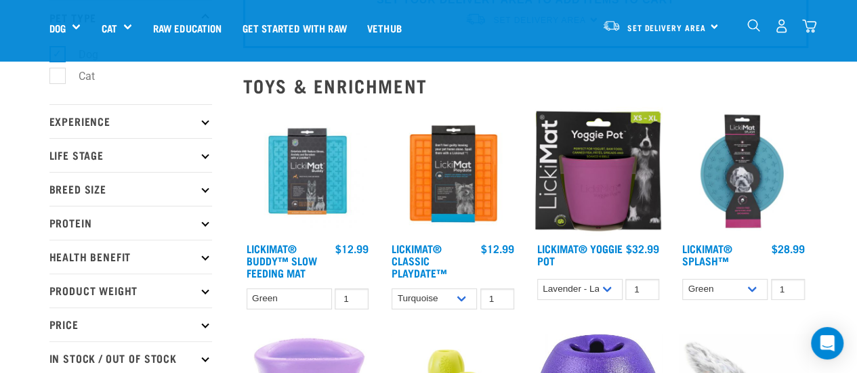
scroll to position [95, 0]
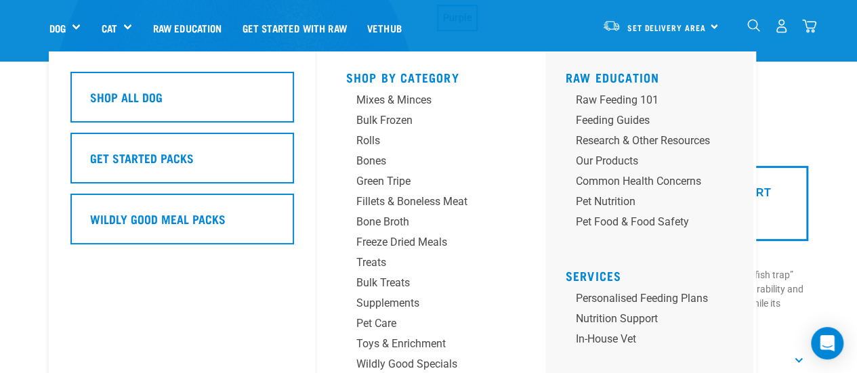
scroll to position [177, 0]
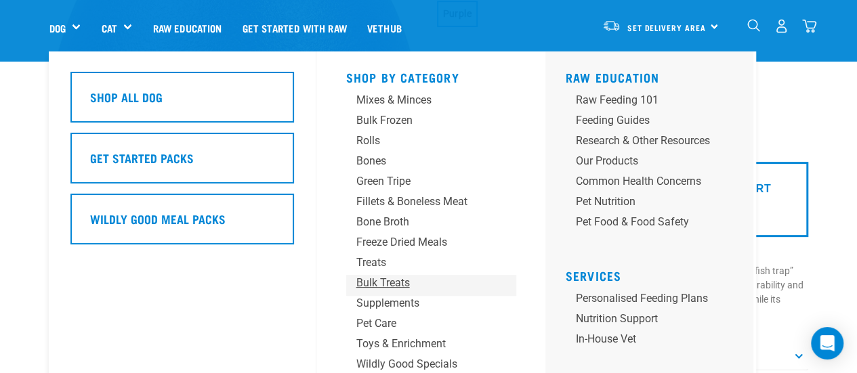
click at [403, 278] on div "Bulk Treats" at bounding box center [419, 283] width 127 height 16
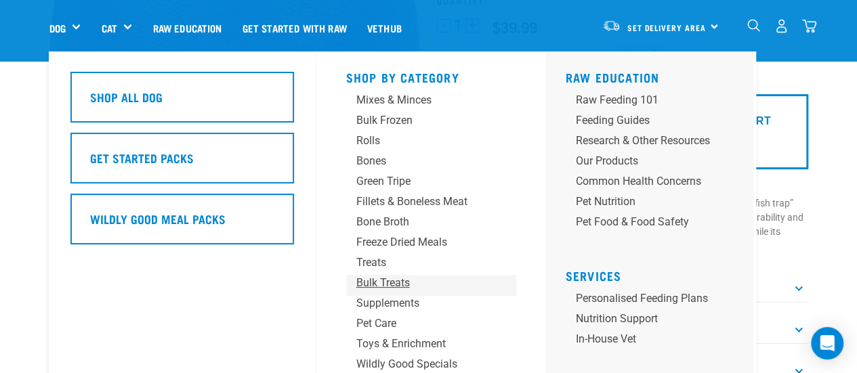
scroll to position [246, 0]
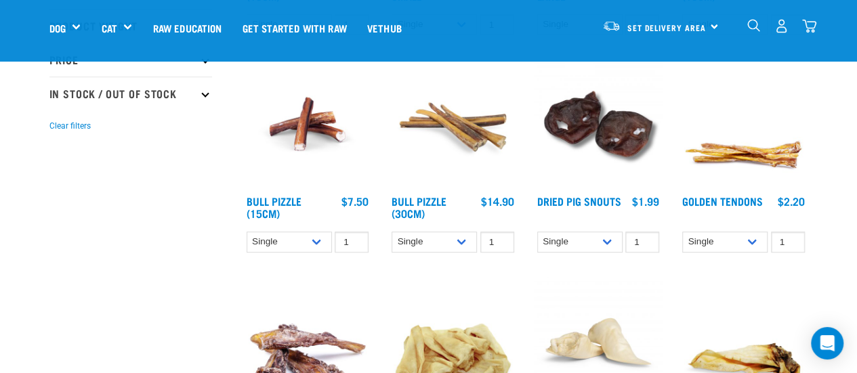
scroll to position [361, 0]
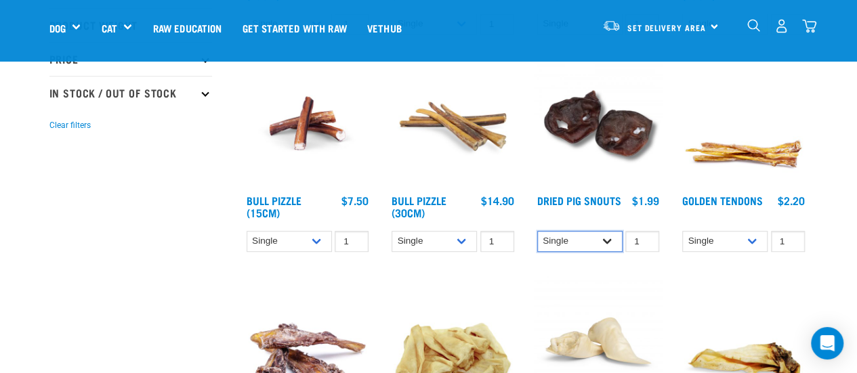
click at [607, 245] on select "Single 10 per pack 25 per pack" at bounding box center [579, 241] width 85 height 21
select select "443098"
click at [537, 231] on select "Single 10 per pack 25 per pack" at bounding box center [579, 241] width 85 height 21
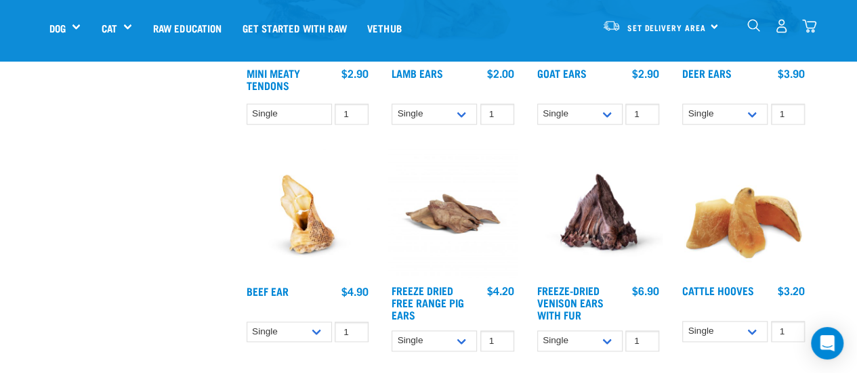
scroll to position [707, 0]
click at [613, 204] on img at bounding box center [598, 212] width 129 height 129
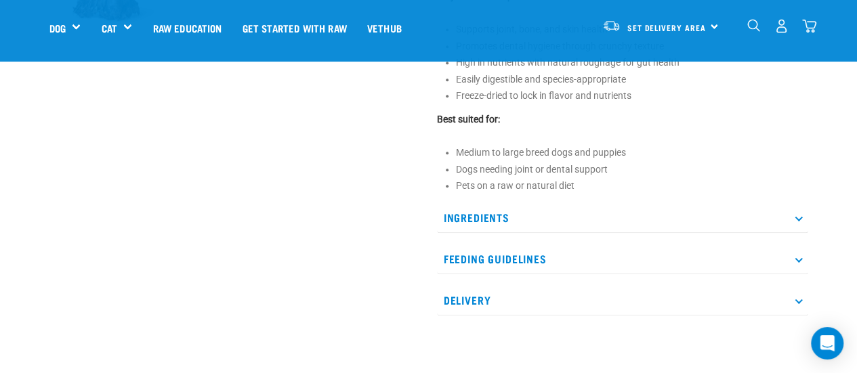
scroll to position [585, 0]
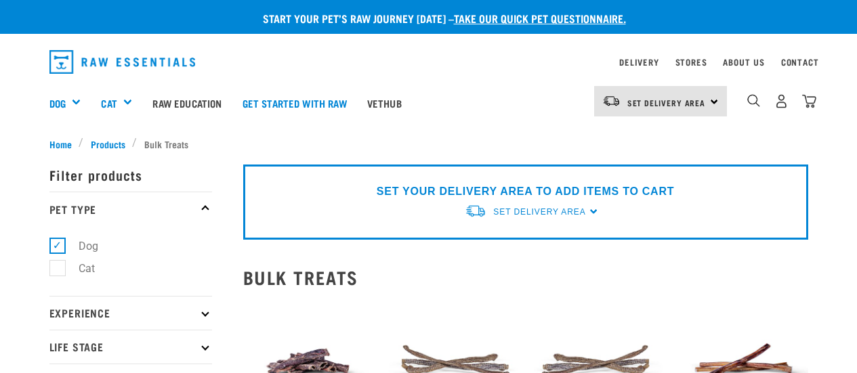
select select "443098"
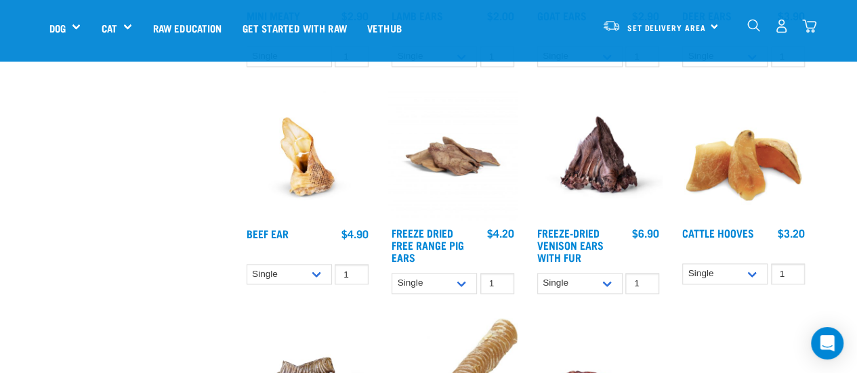
scroll to position [756, 0]
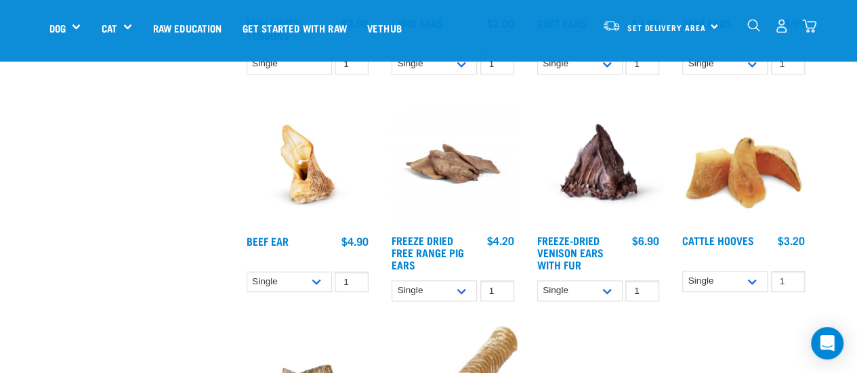
click at [743, 143] on img at bounding box center [743, 163] width 129 height 129
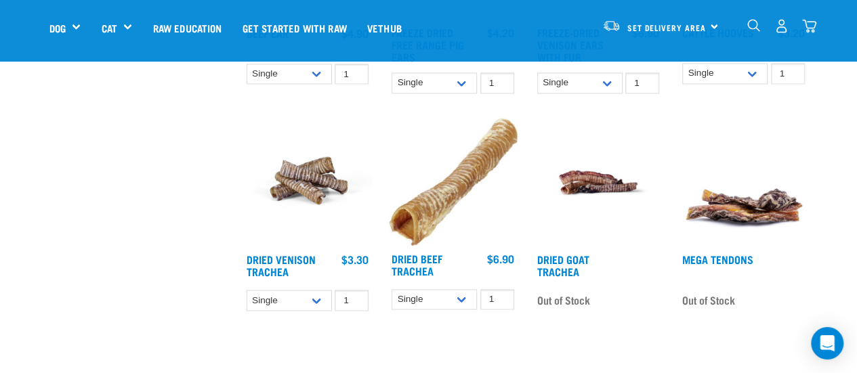
scroll to position [975, 0]
